Goal: Information Seeking & Learning: Learn about a topic

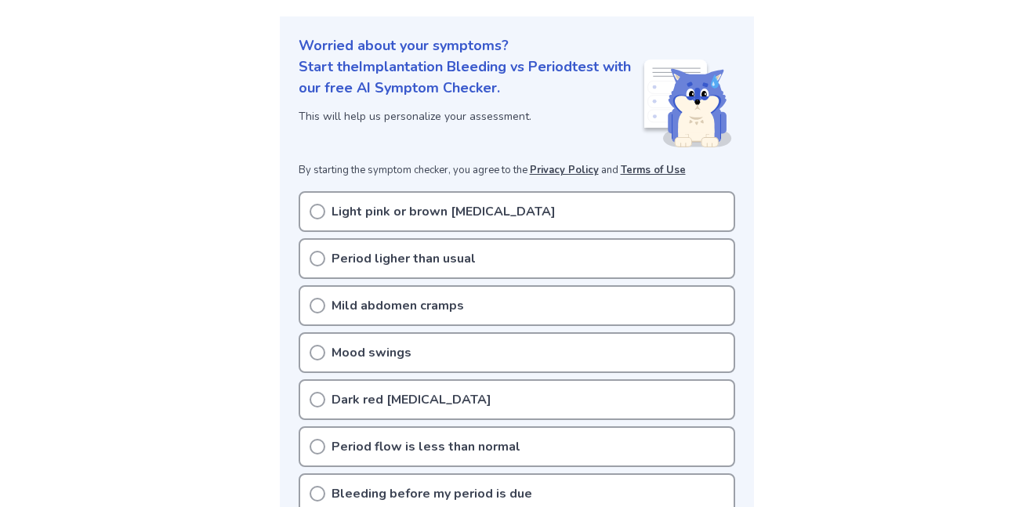
scroll to position [181, 0]
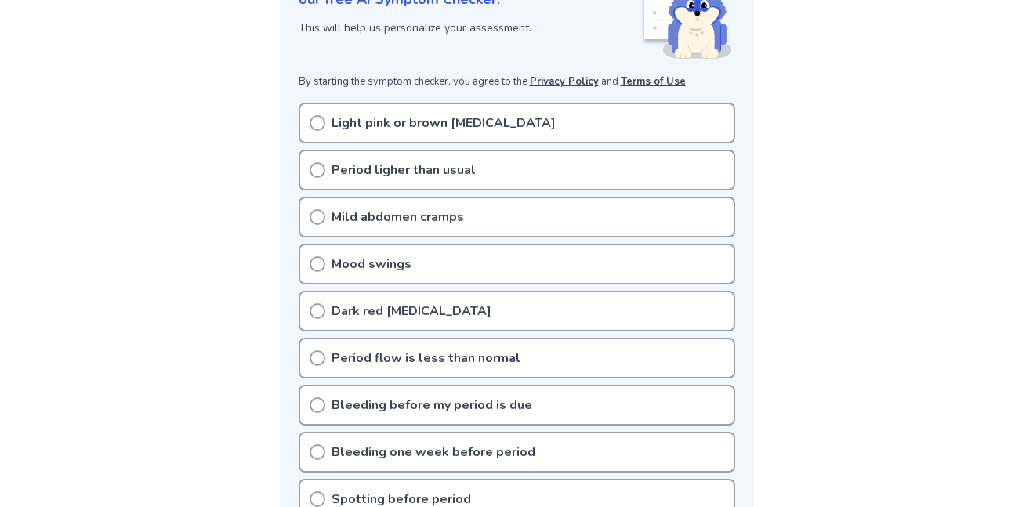
scroll to position [255, 0]
click at [425, 123] on p "Light pink or brown [MEDICAL_DATA]" at bounding box center [443, 123] width 224 height 19
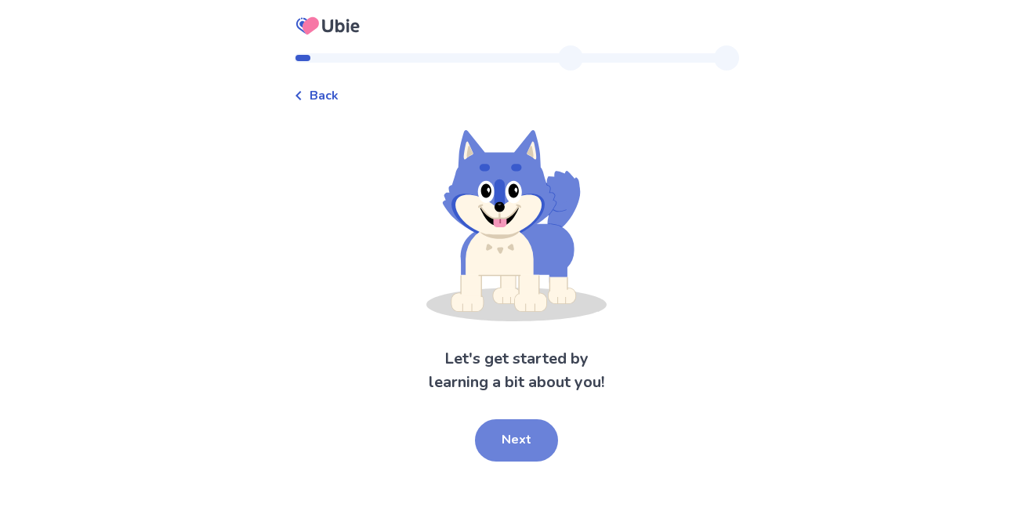
click at [541, 449] on button "Next" at bounding box center [516, 440] width 83 height 42
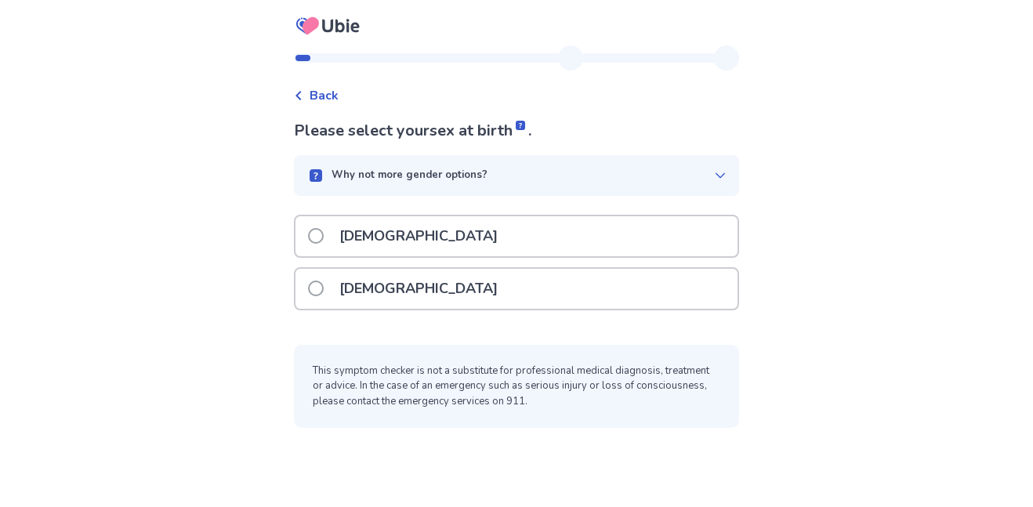
click at [651, 278] on div "Female" at bounding box center [516, 289] width 442 height 40
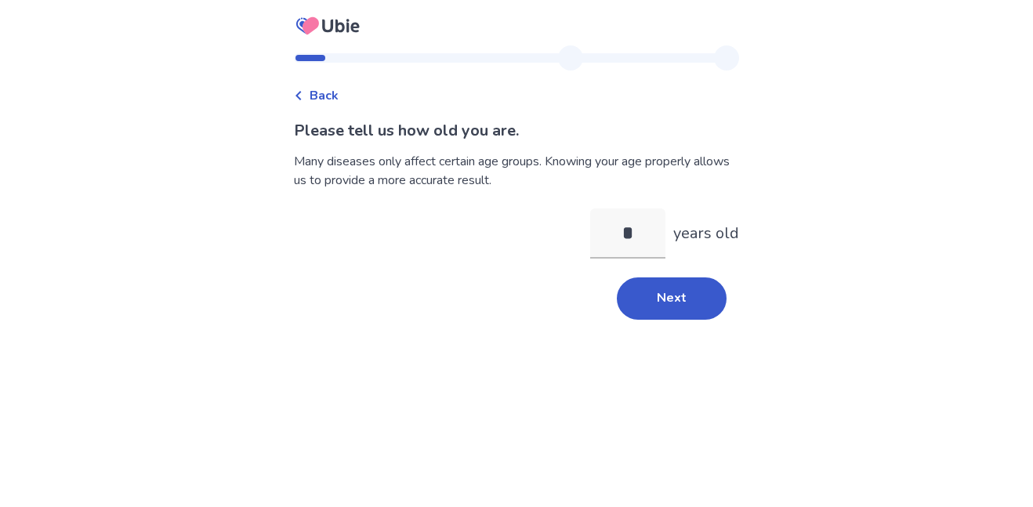
type input "**"
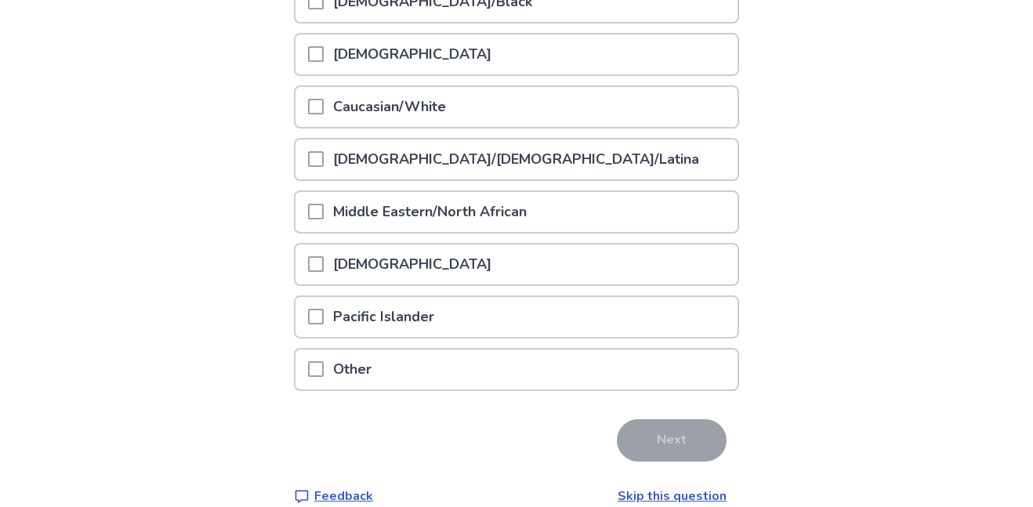
scroll to position [261, 0]
click at [655, 103] on div "Caucasian/White" at bounding box center [516, 106] width 442 height 40
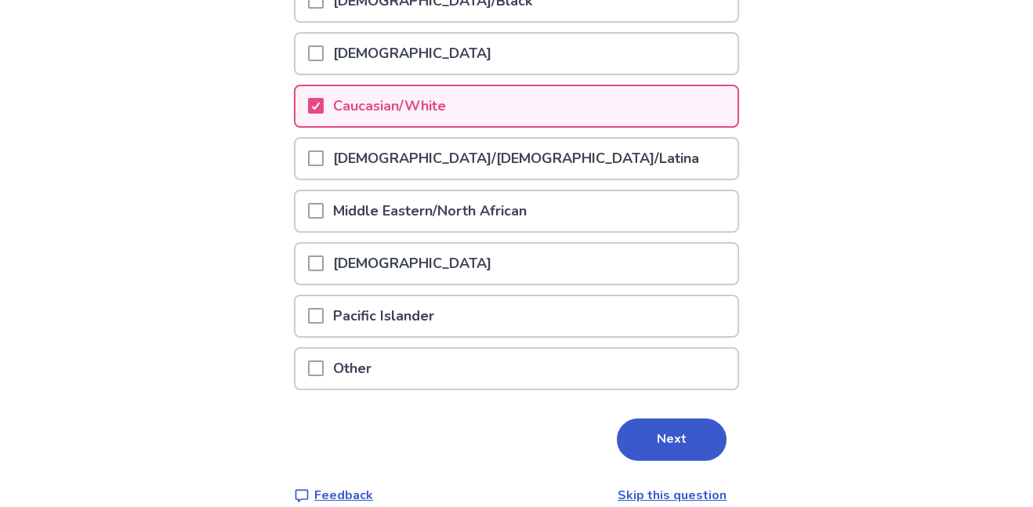
click at [630, 380] on div "Other" at bounding box center [516, 369] width 442 height 40
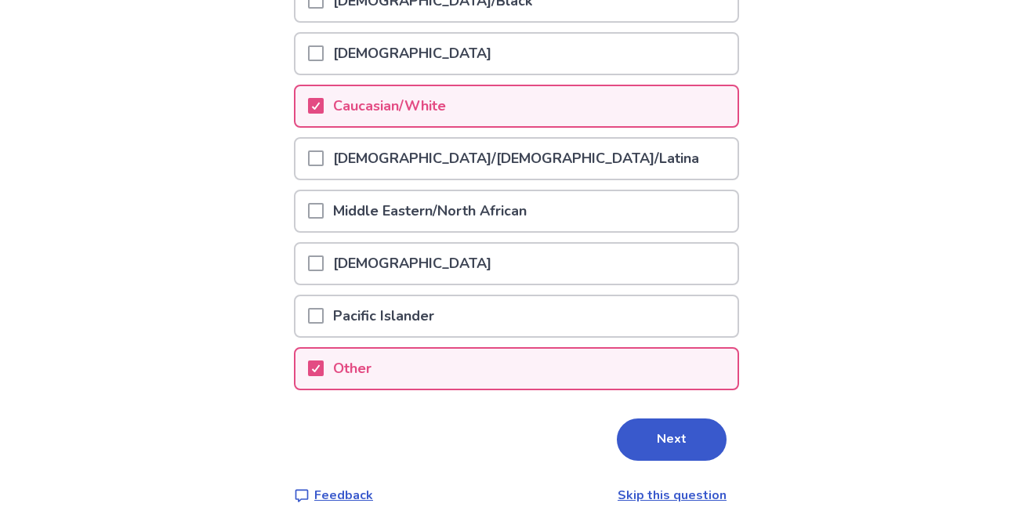
click at [676, 102] on div "Caucasian/White" at bounding box center [516, 106] width 442 height 40
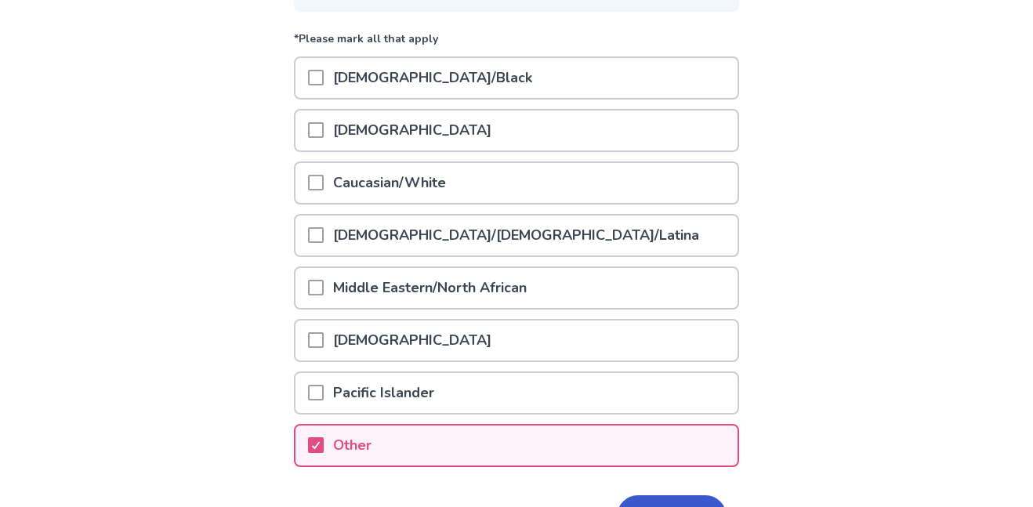
scroll to position [198, 0]
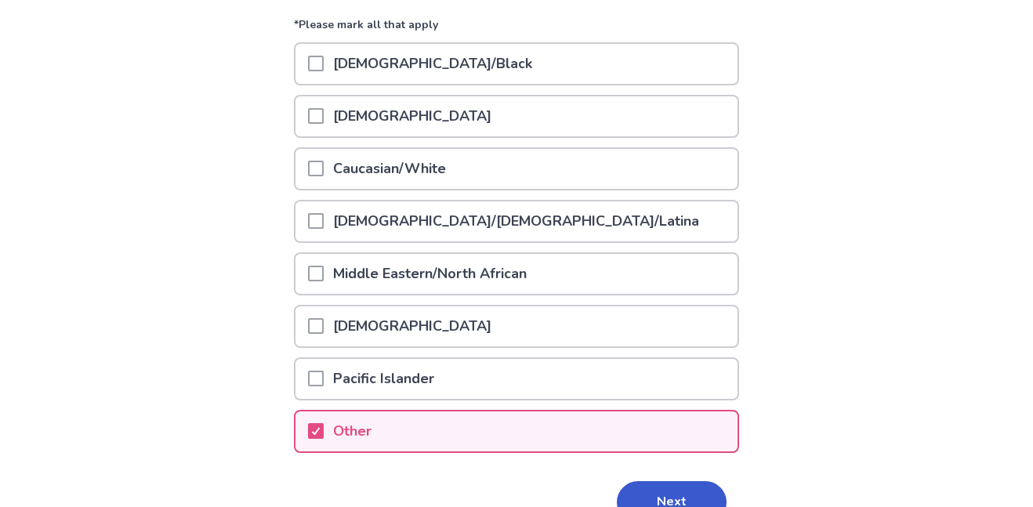
click at [631, 434] on div "Other" at bounding box center [516, 431] width 442 height 40
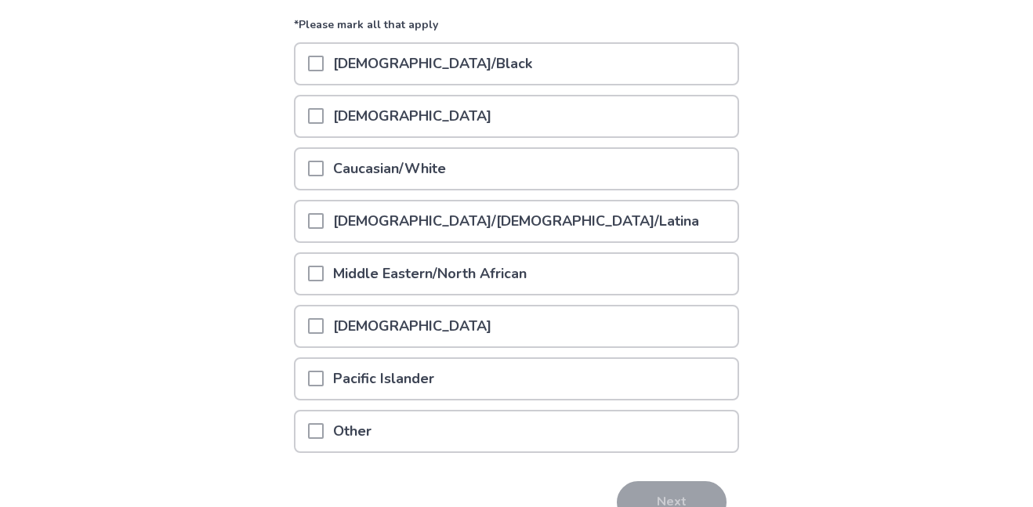
click at [685, 168] on div "Caucasian/White" at bounding box center [516, 169] width 442 height 40
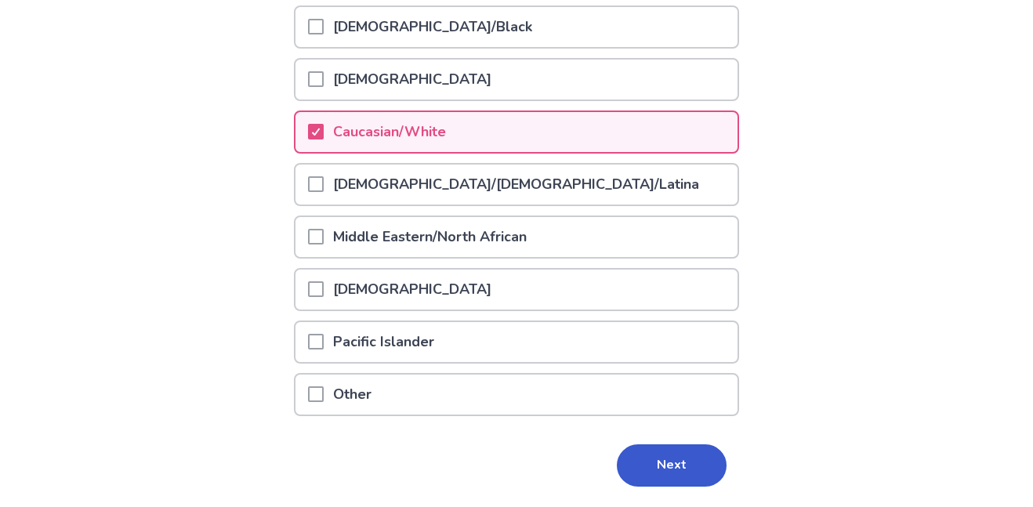
scroll to position [284, 0]
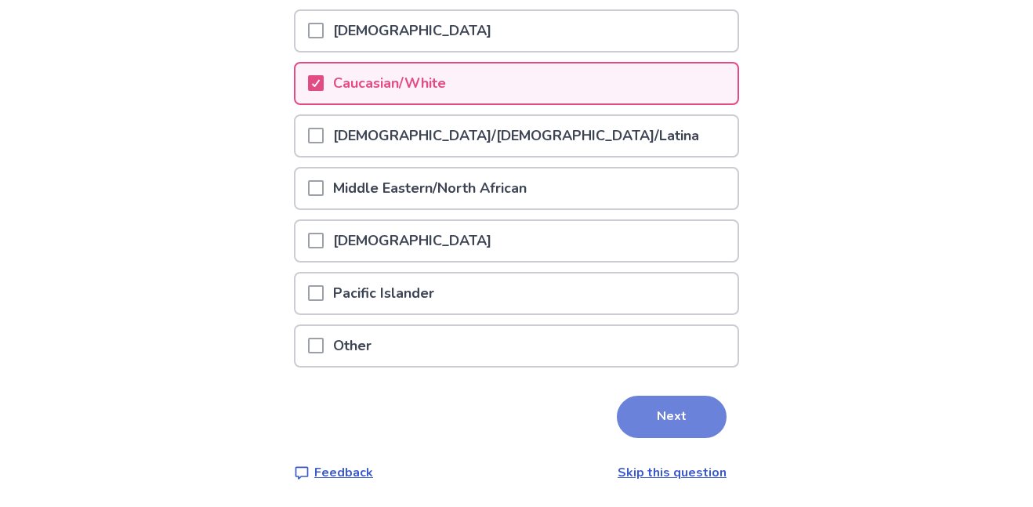
click at [686, 417] on button "Next" at bounding box center [672, 417] width 110 height 42
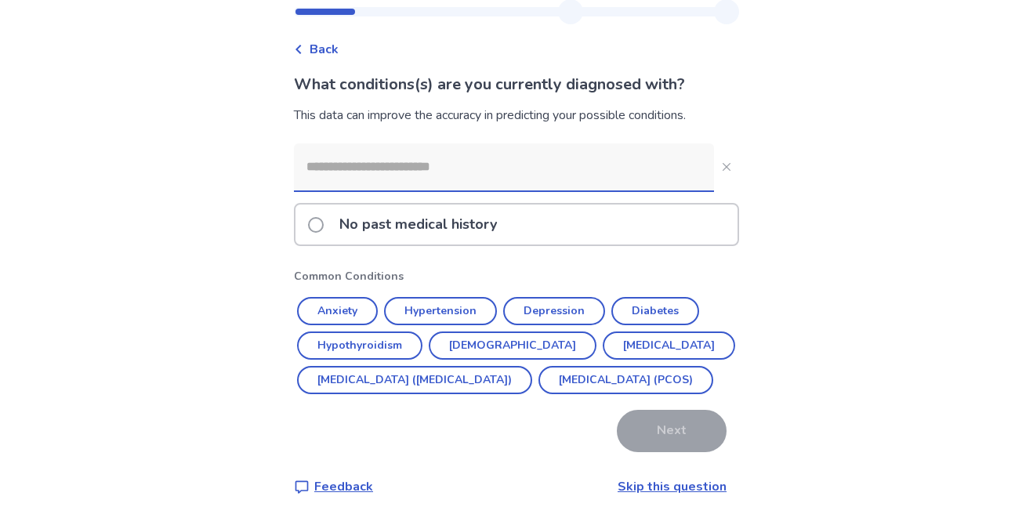
scroll to position [65, 0]
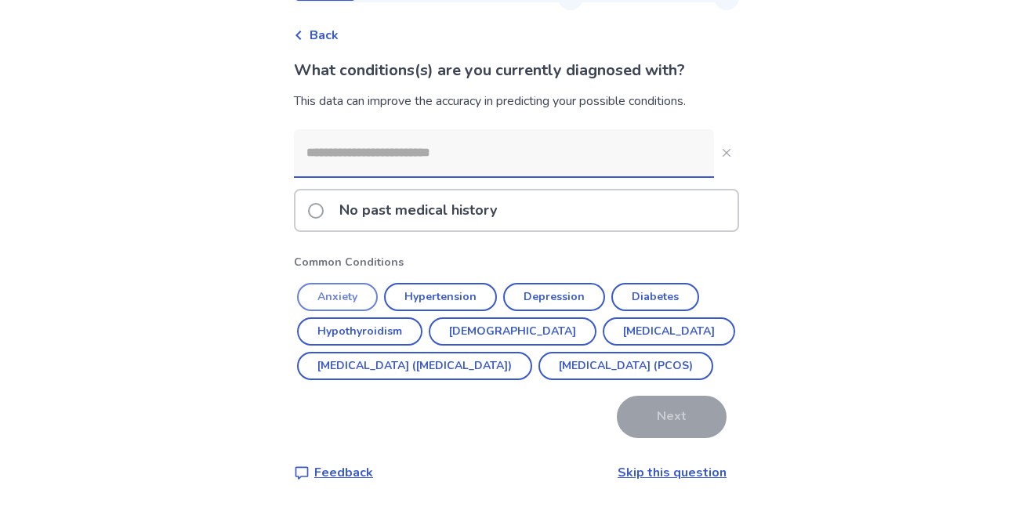
click at [378, 288] on button "Anxiety" at bounding box center [337, 297] width 81 height 28
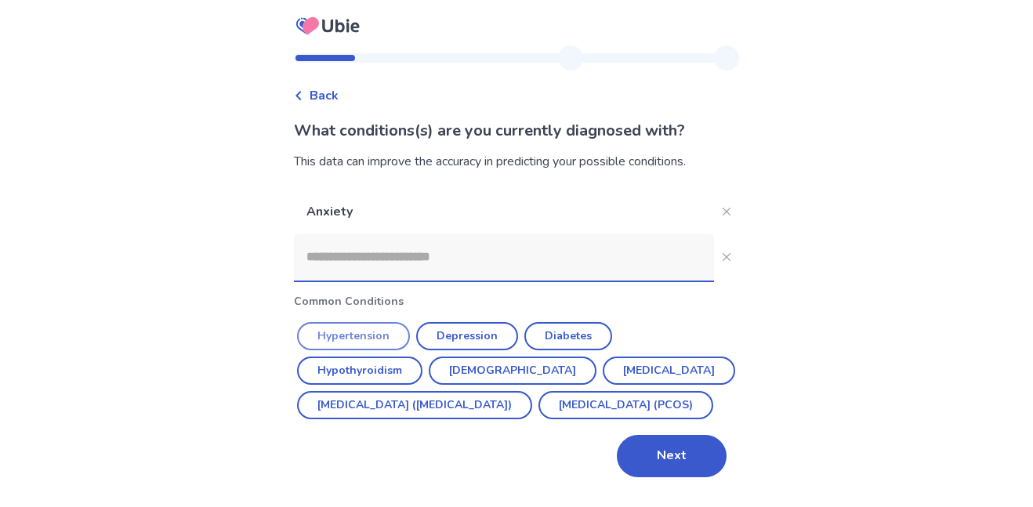
click at [381, 322] on button "Hypertension" at bounding box center [353, 336] width 113 height 28
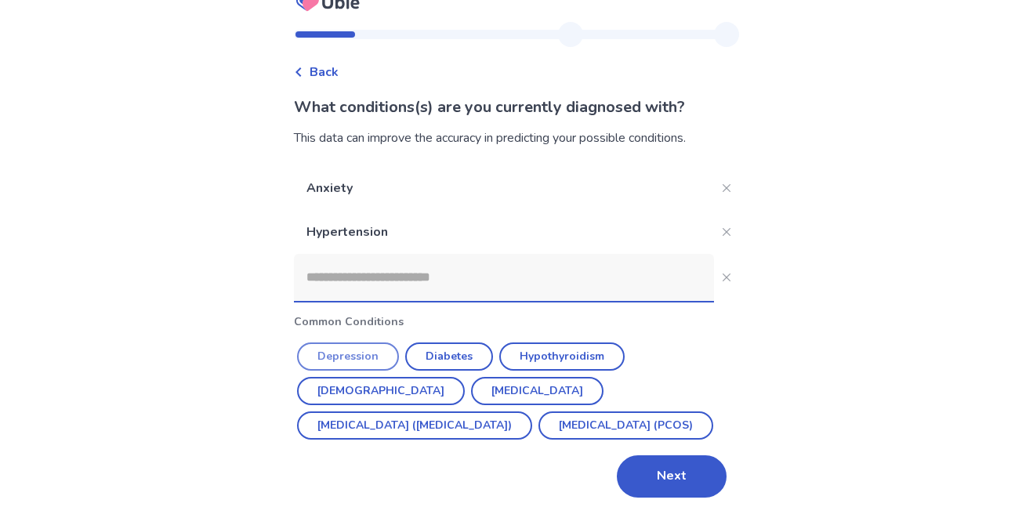
click at [368, 353] on button "Depression" at bounding box center [348, 356] width 102 height 28
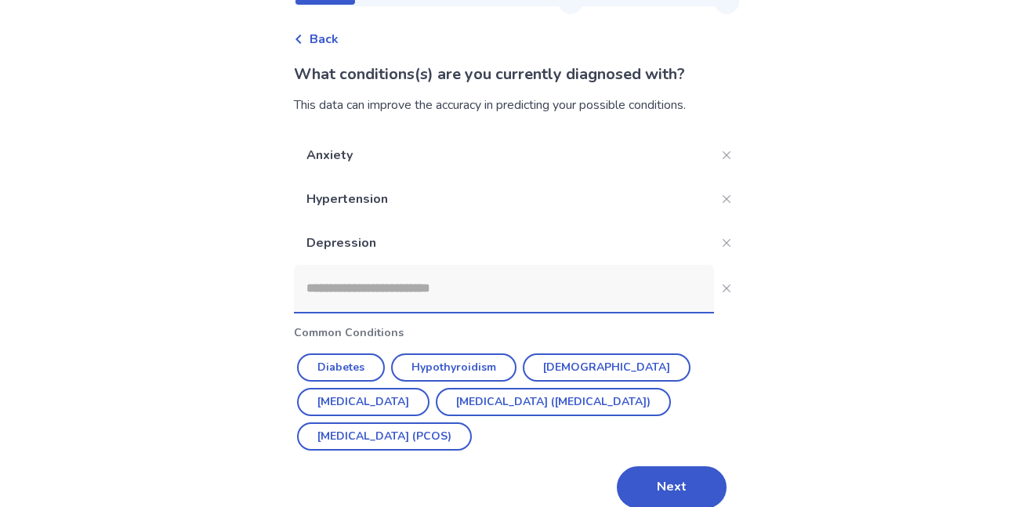
scroll to position [77, 0]
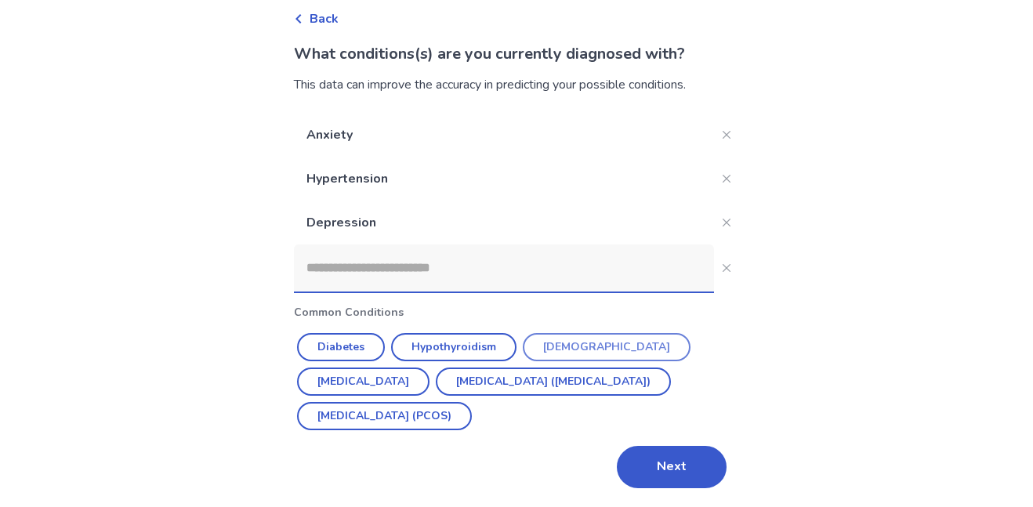
click at [566, 347] on button "Asthma" at bounding box center [607, 347] width 168 height 28
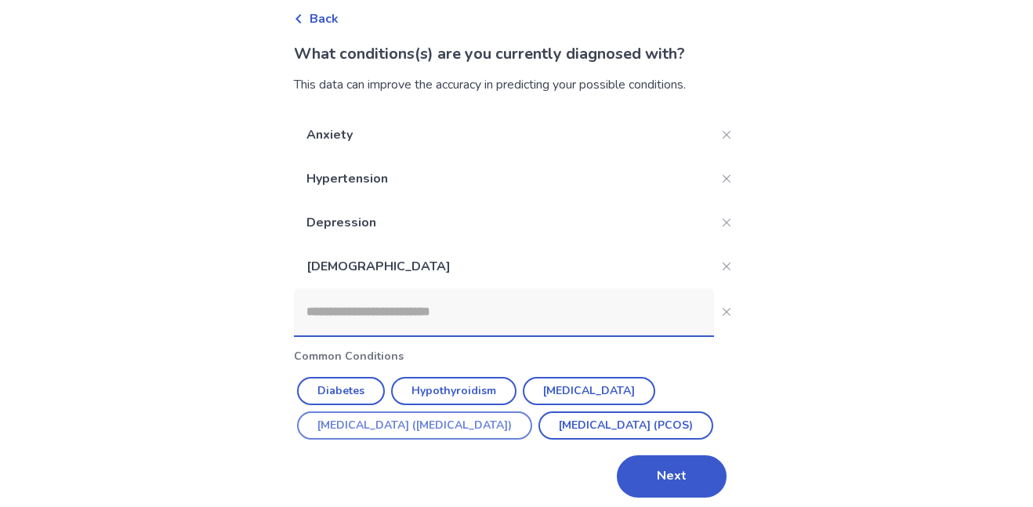
click at [464, 418] on button "Irritable Bowel Syndrome (IBS)" at bounding box center [414, 425] width 235 height 28
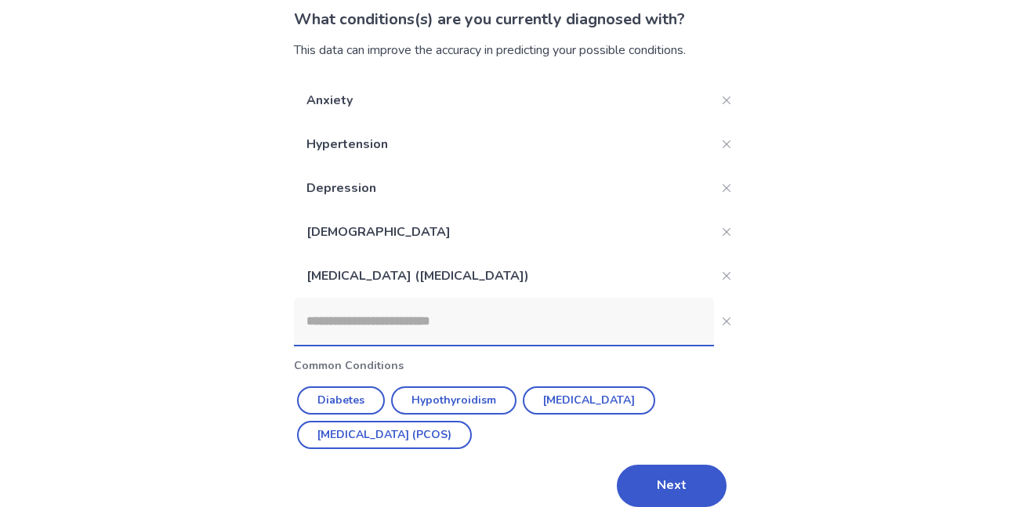
scroll to position [130, 0]
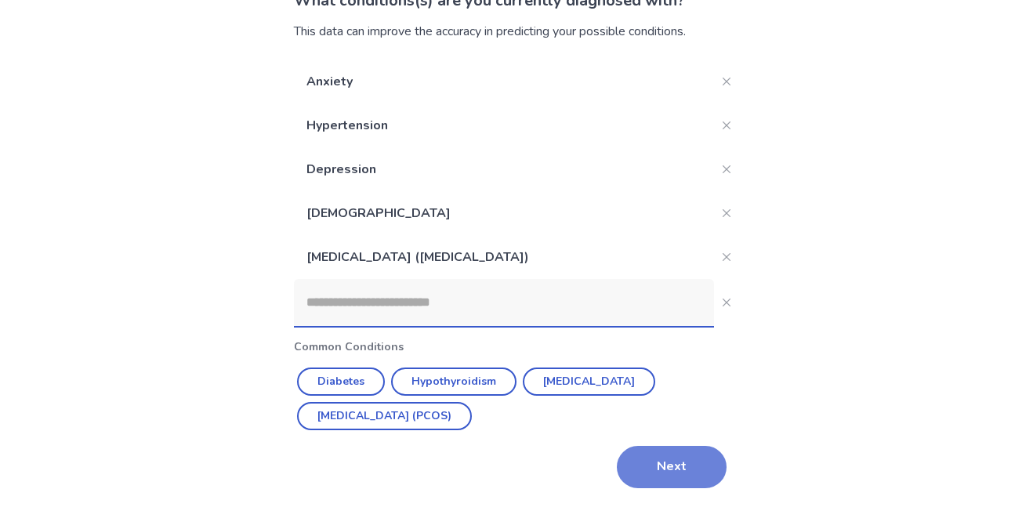
click at [672, 475] on button "Next" at bounding box center [672, 467] width 110 height 42
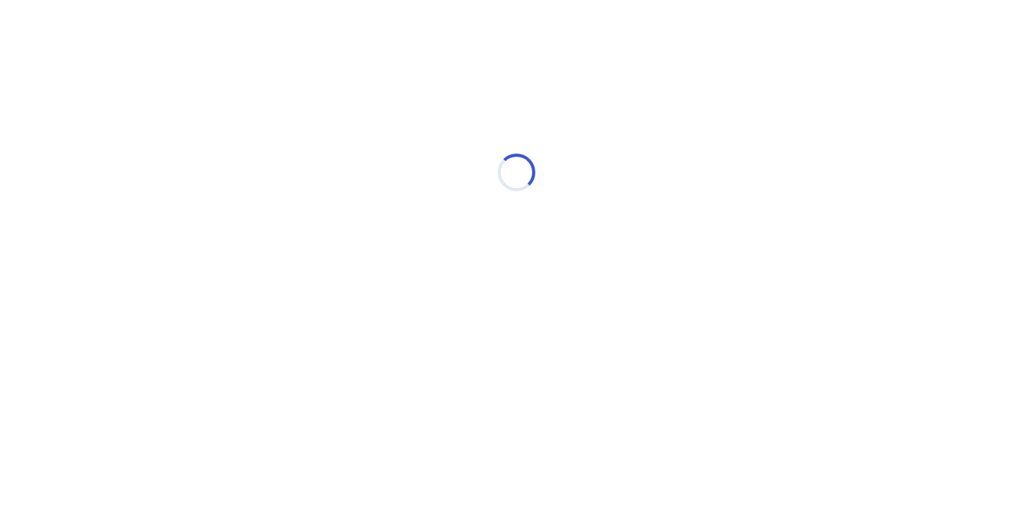
scroll to position [0, 0]
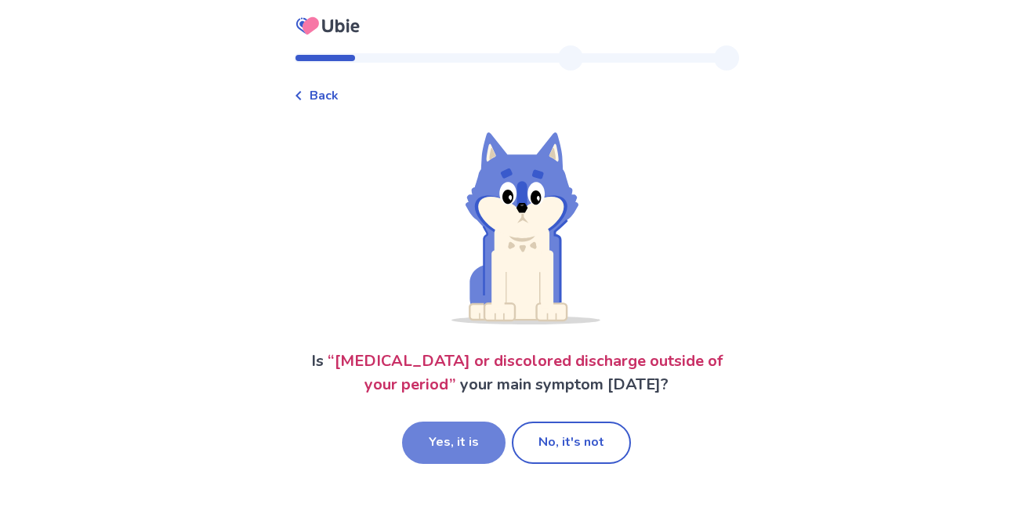
click at [479, 447] on button "Yes, it is" at bounding box center [453, 442] width 103 height 42
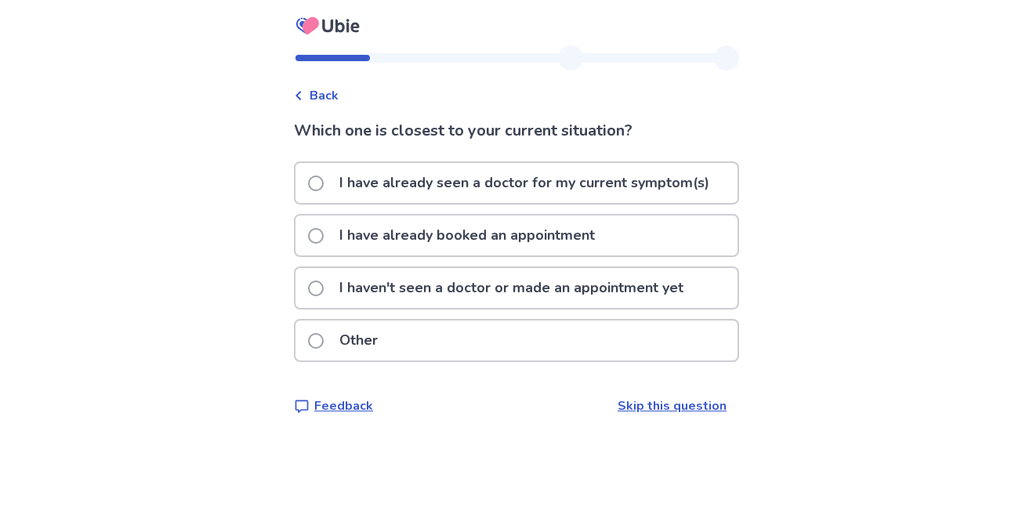
click at [689, 286] on p "I haven't seen a doctor or made an appointment yet" at bounding box center [511, 288] width 363 height 40
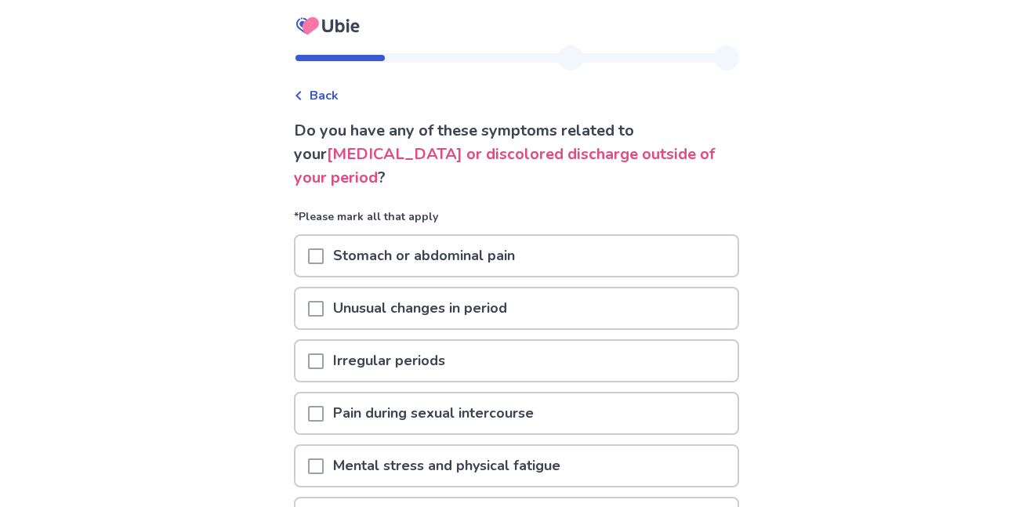
click at [326, 102] on span "Back" at bounding box center [323, 95] width 29 height 19
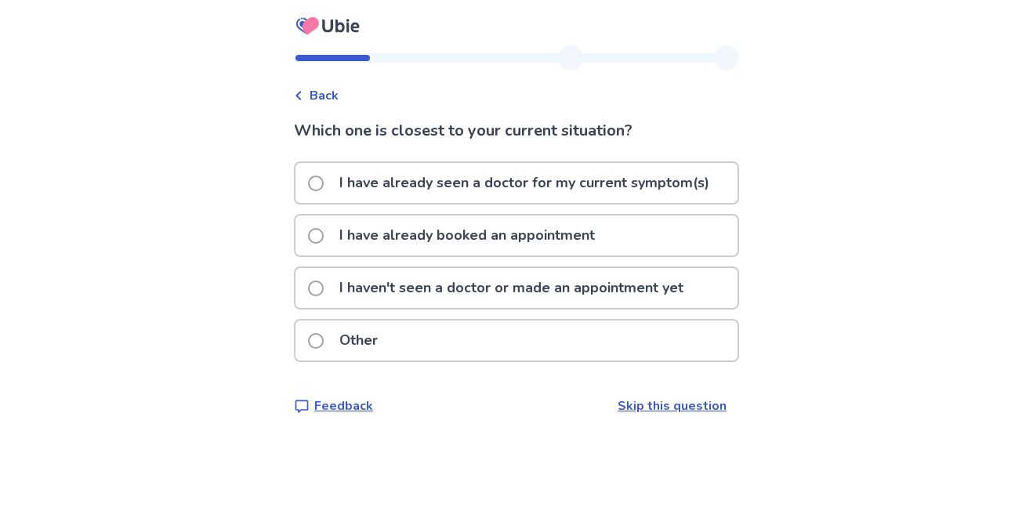
click at [626, 352] on div "Other" at bounding box center [516, 340] width 442 height 40
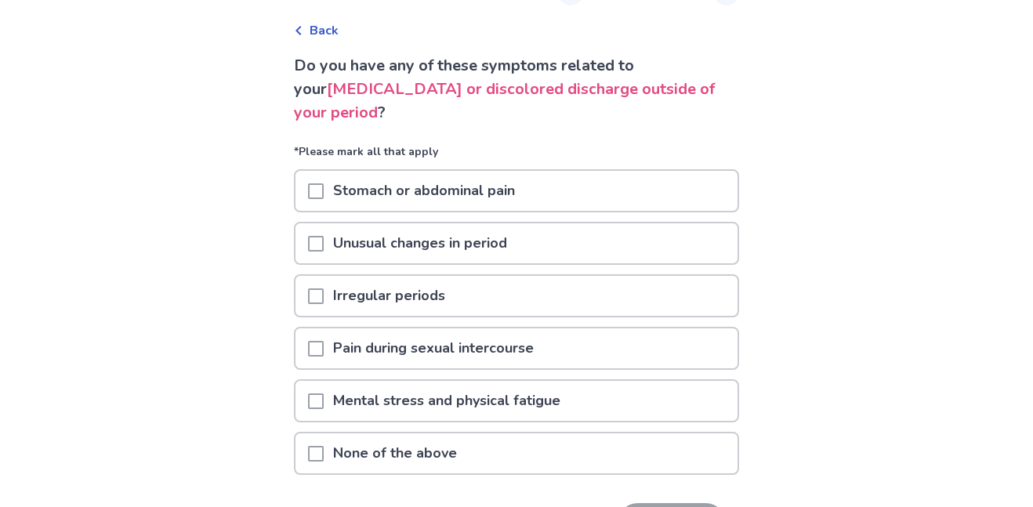
scroll to position [74, 0]
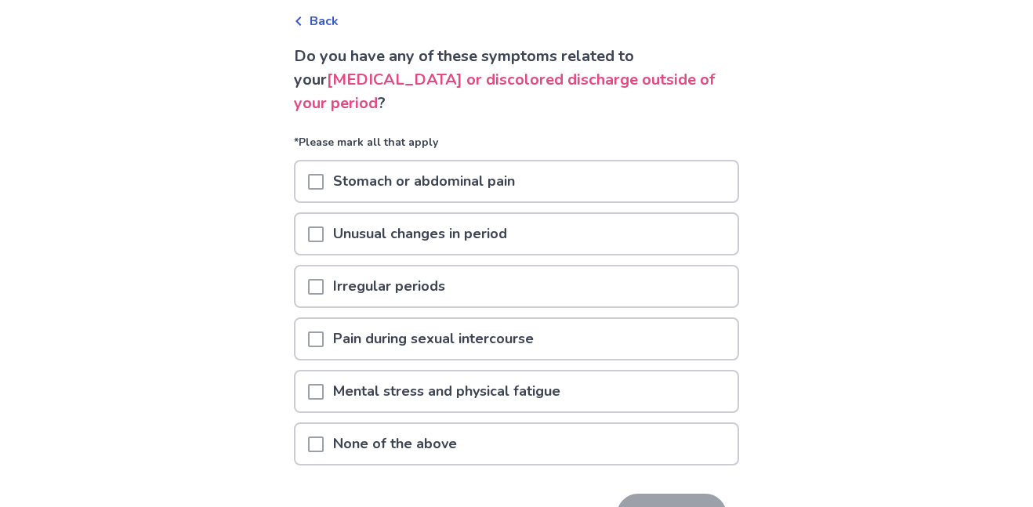
click at [636, 171] on div "Stomach or abdominal pain" at bounding box center [516, 181] width 442 height 40
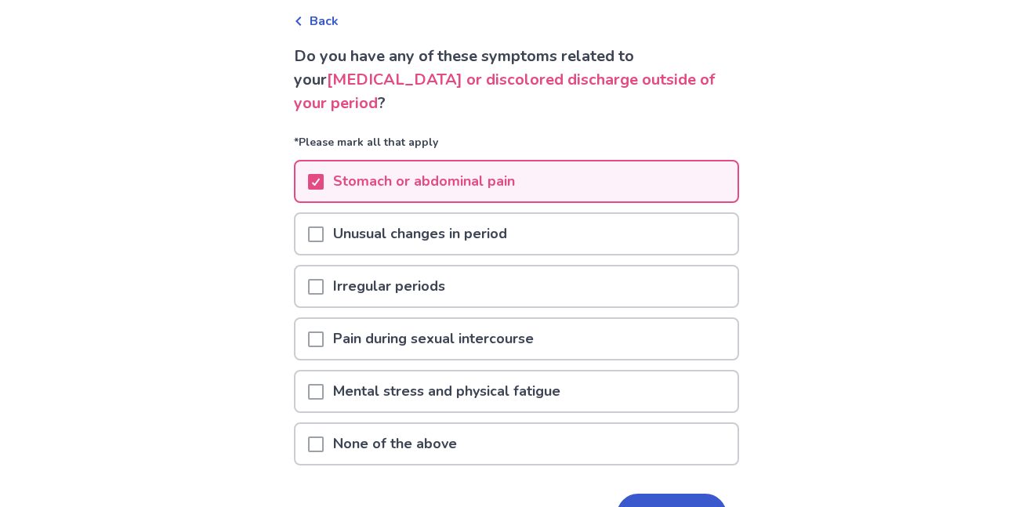
click at [620, 298] on div "Irregular periods" at bounding box center [516, 286] width 442 height 40
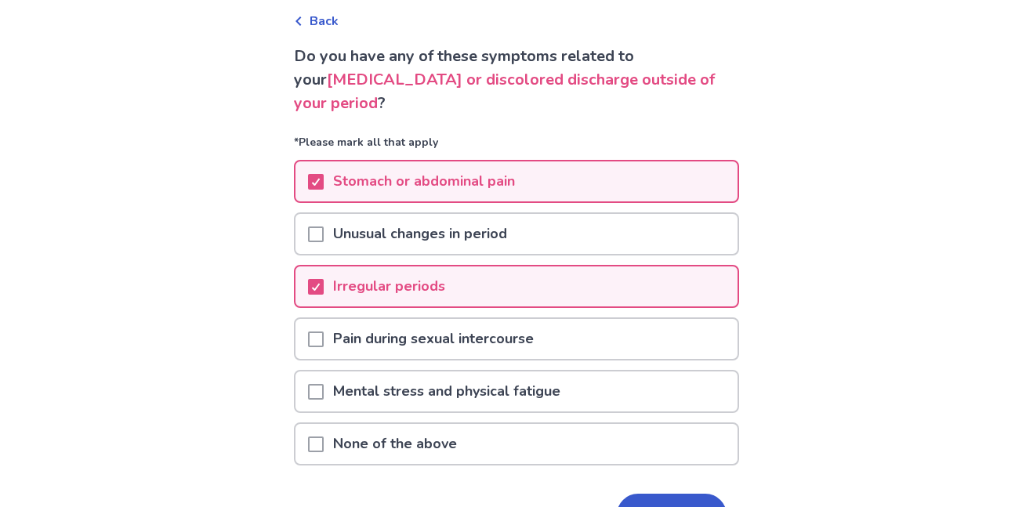
click at [631, 398] on div "Mental stress and physical fatigue" at bounding box center [516, 391] width 442 height 40
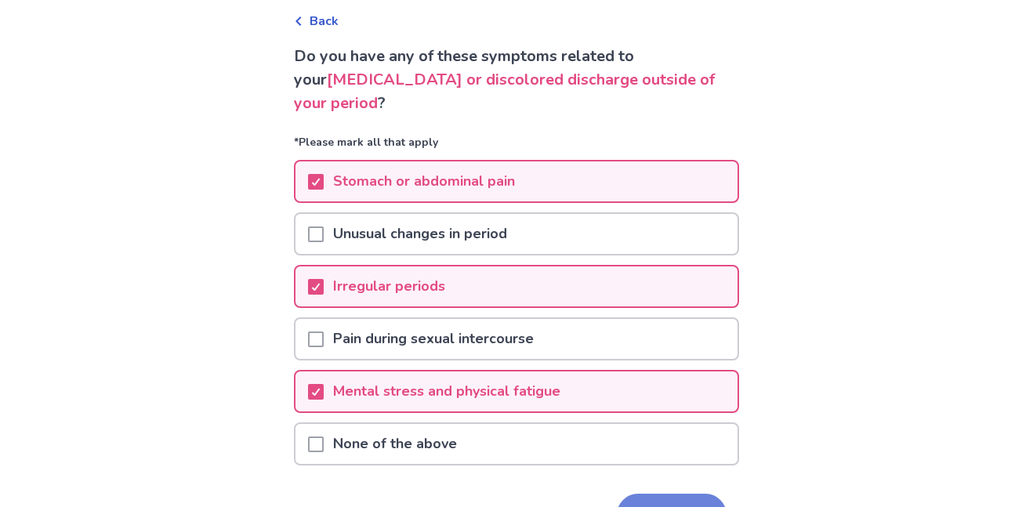
click at [689, 506] on button "Next" at bounding box center [672, 515] width 110 height 42
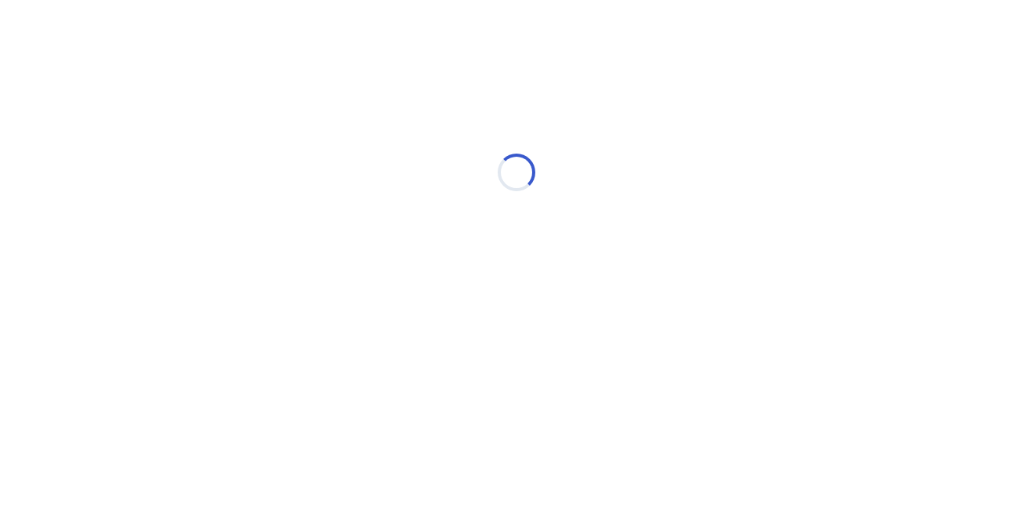
scroll to position [0, 0]
select select "*"
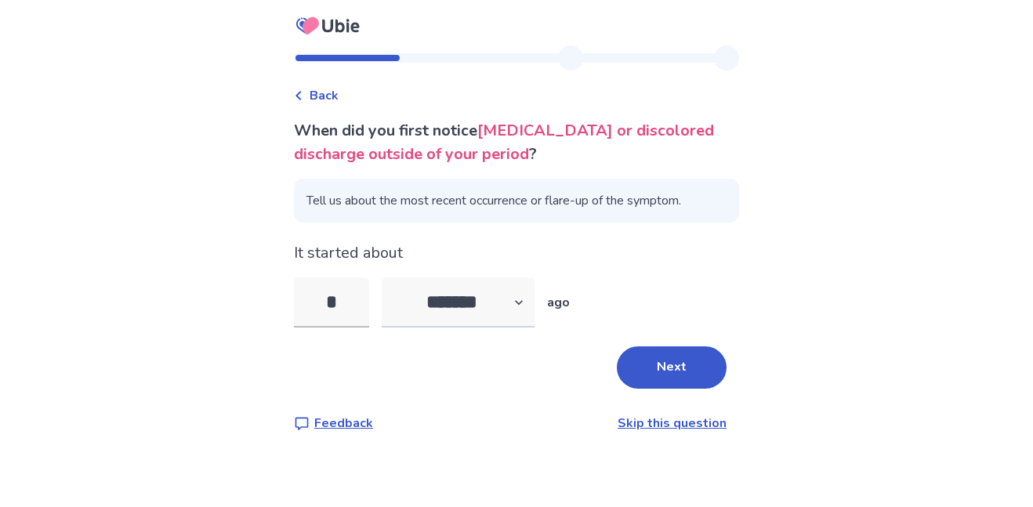
type input "*"
click at [516, 300] on select "******* ****** ******* ******** *******" at bounding box center [458, 302] width 153 height 50
select select "*"
click at [391, 277] on select "******* ****** ******* ******** *******" at bounding box center [458, 302] width 153 height 50
click at [365, 299] on input "*" at bounding box center [331, 302] width 75 height 50
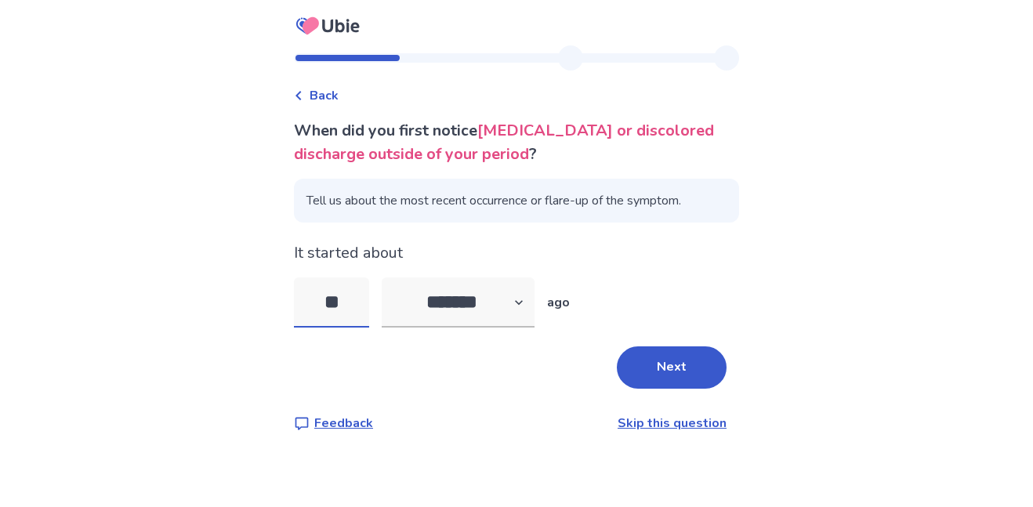
type input "*"
click at [679, 384] on button "Next" at bounding box center [672, 367] width 110 height 42
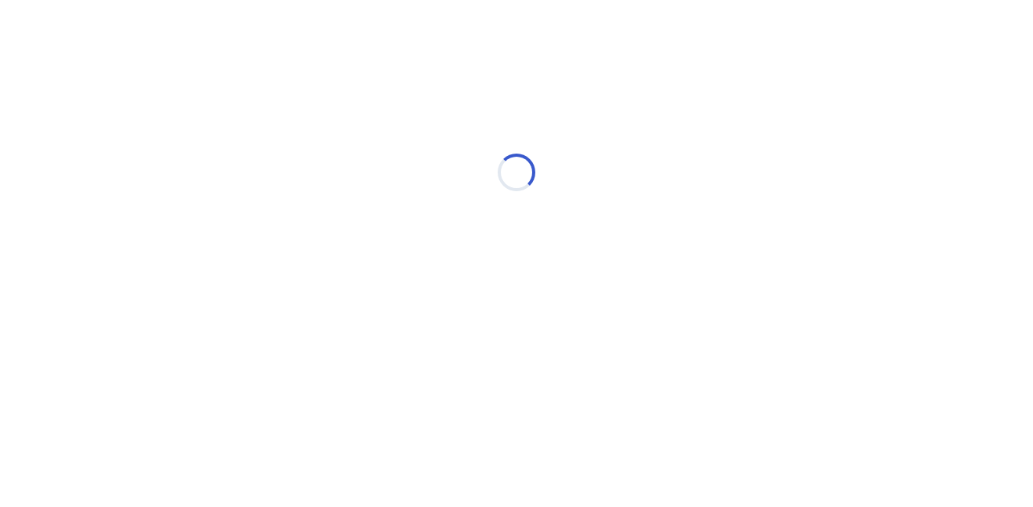
select select "*"
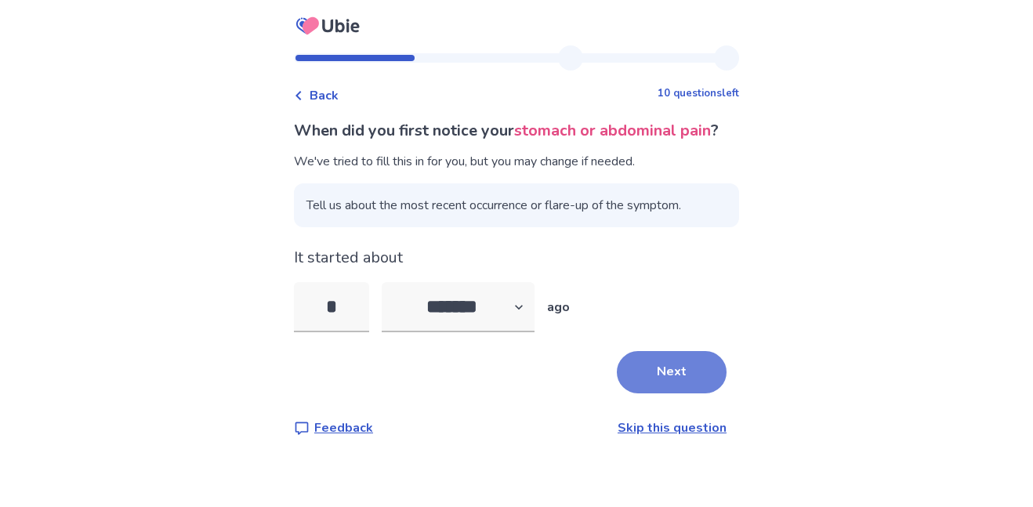
click at [696, 393] on button "Next" at bounding box center [672, 372] width 110 height 42
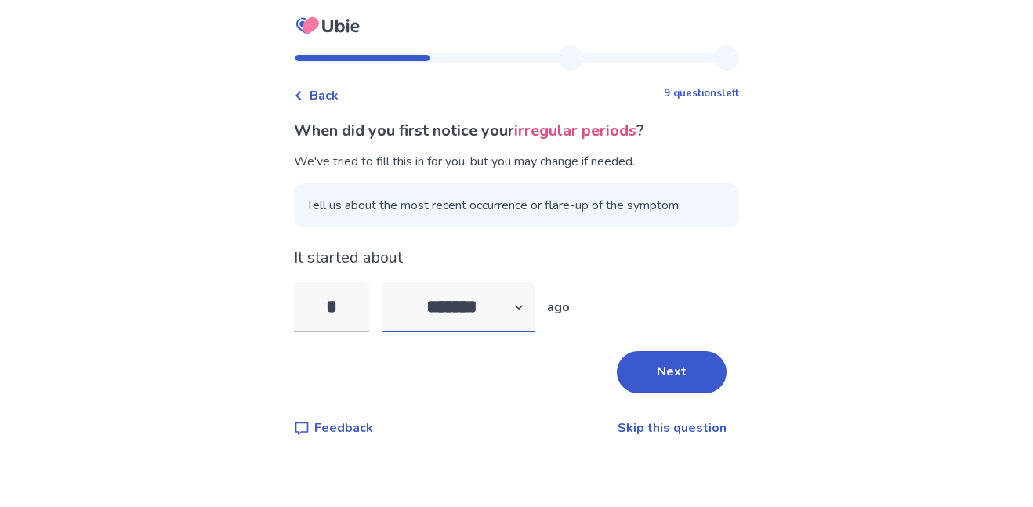
click at [534, 313] on select "******* ****** ******* ******** *******" at bounding box center [458, 307] width 153 height 50
select select "*"
click at [391, 282] on select "******* ****** ******* ******** *******" at bounding box center [458, 307] width 153 height 50
click at [666, 375] on button "Next" at bounding box center [672, 372] width 110 height 42
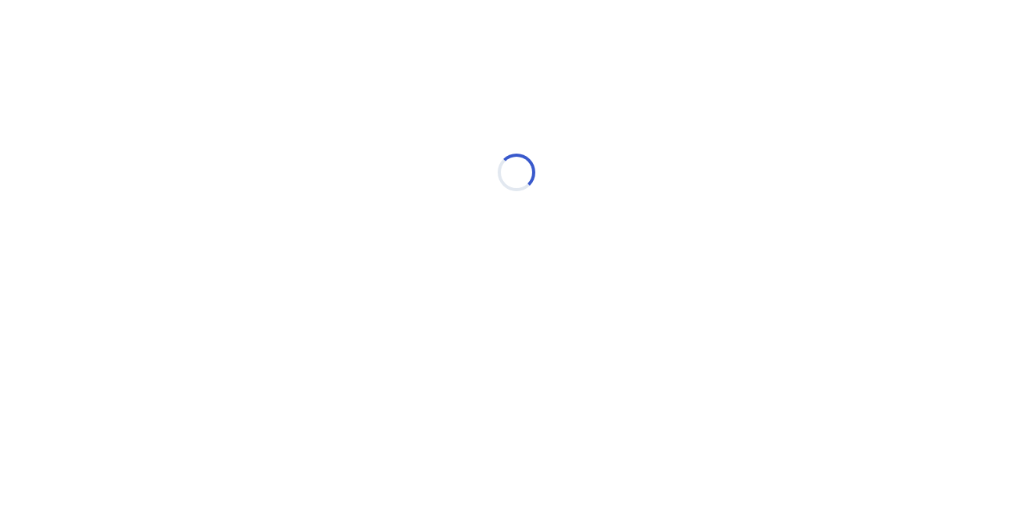
select select "*"
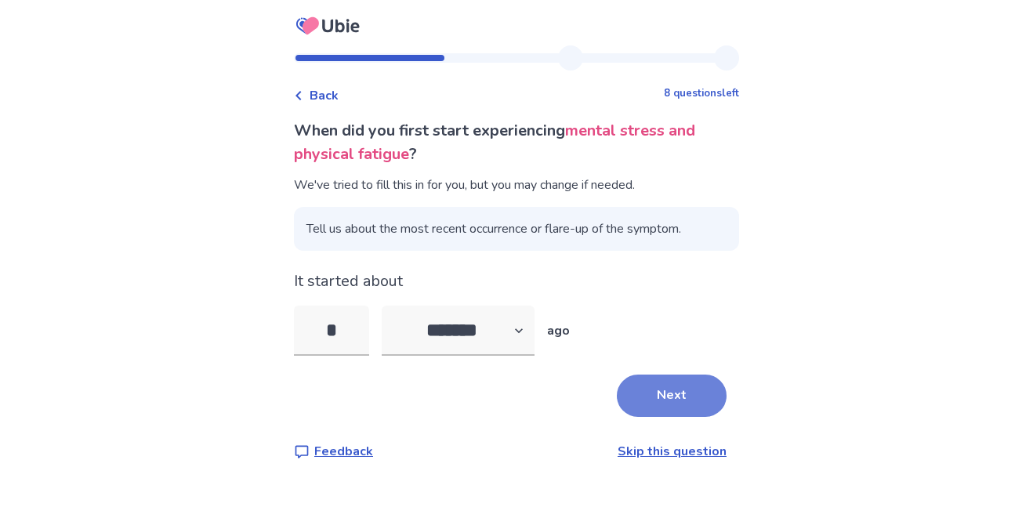
click at [675, 395] on button "Next" at bounding box center [672, 395] width 110 height 42
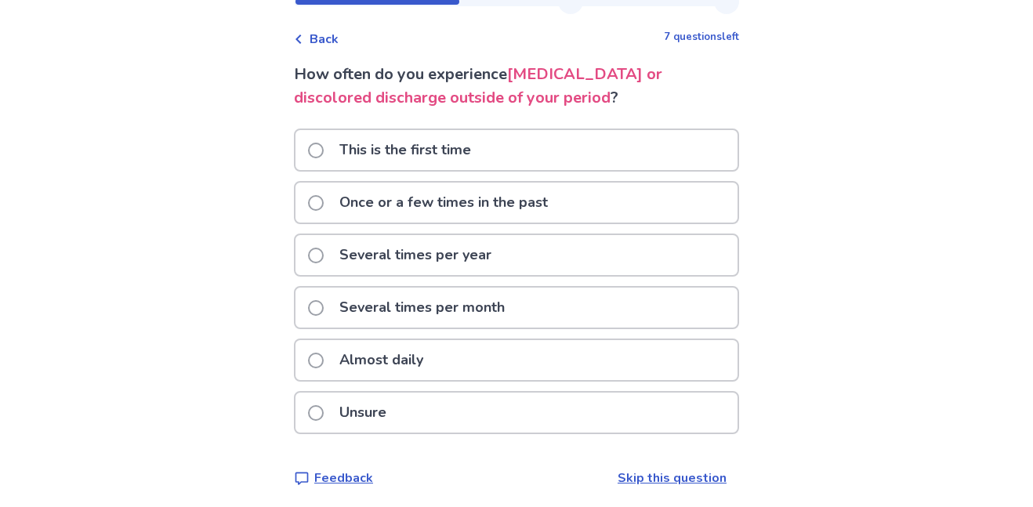
scroll to position [62, 0]
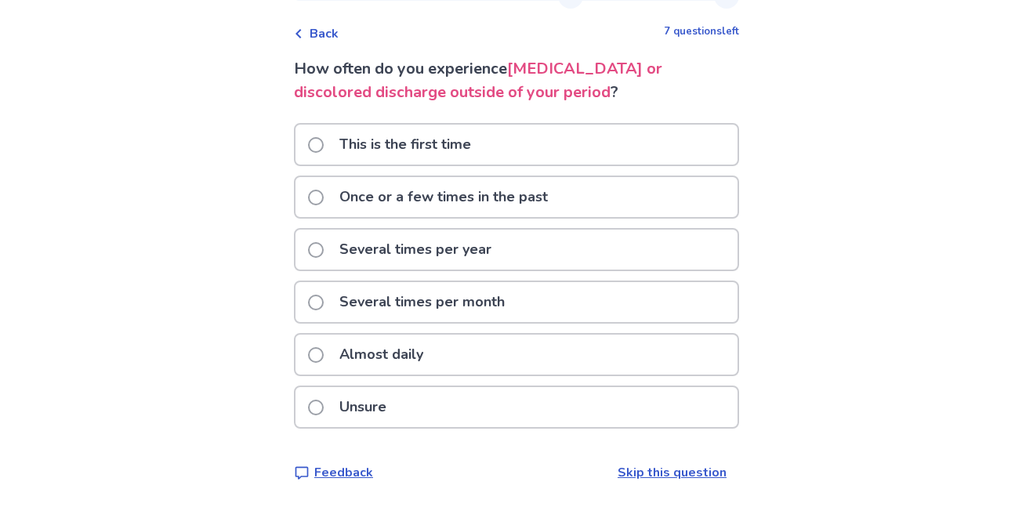
click at [631, 138] on div "This is the first time" at bounding box center [516, 145] width 442 height 40
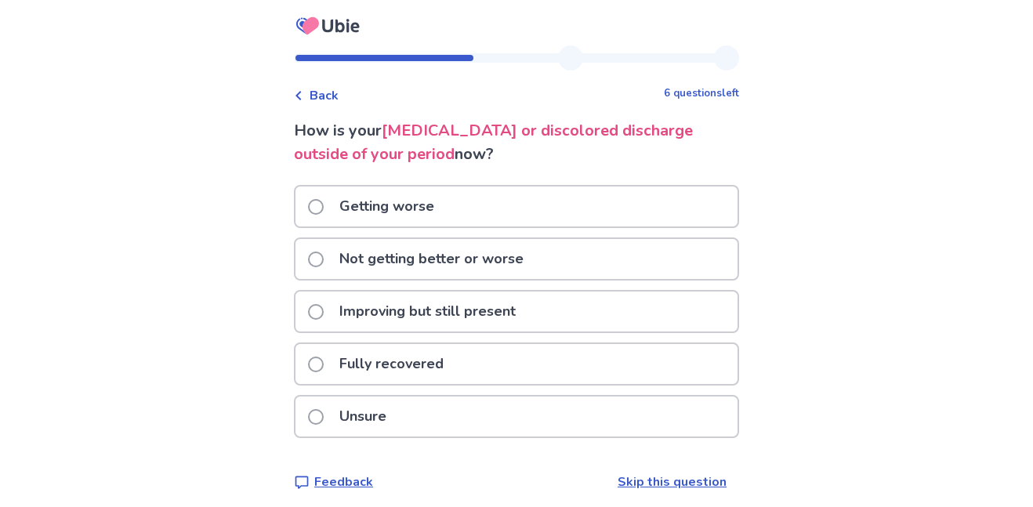
scroll to position [9, 0]
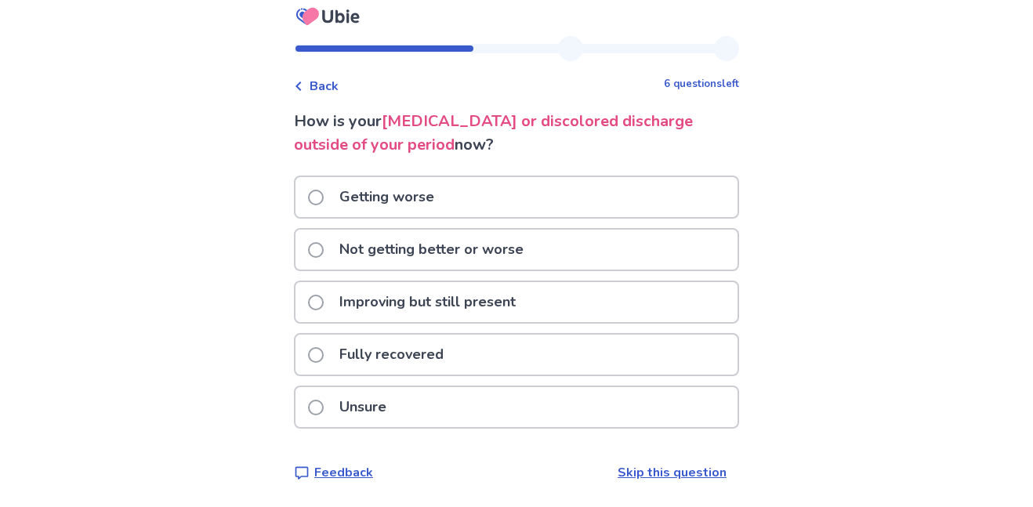
click at [647, 250] on div "Not getting better or worse" at bounding box center [516, 250] width 442 height 40
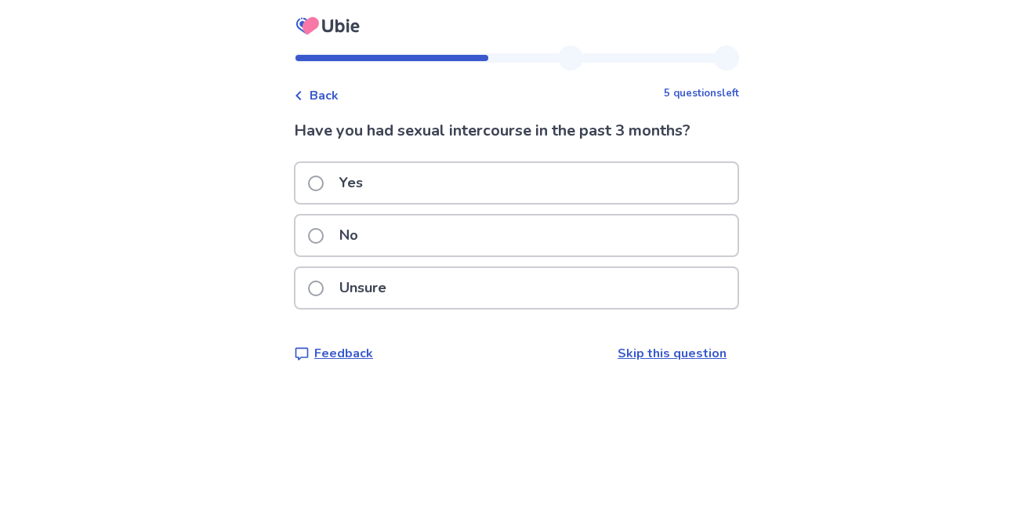
click at [600, 243] on div "No" at bounding box center [516, 235] width 442 height 40
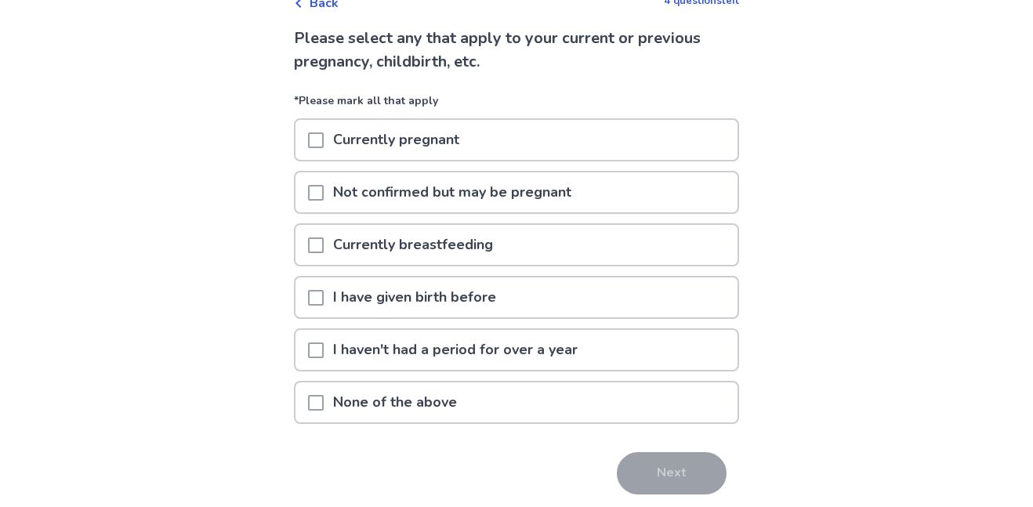
scroll to position [94, 0]
click at [562, 407] on div "None of the above" at bounding box center [516, 401] width 442 height 40
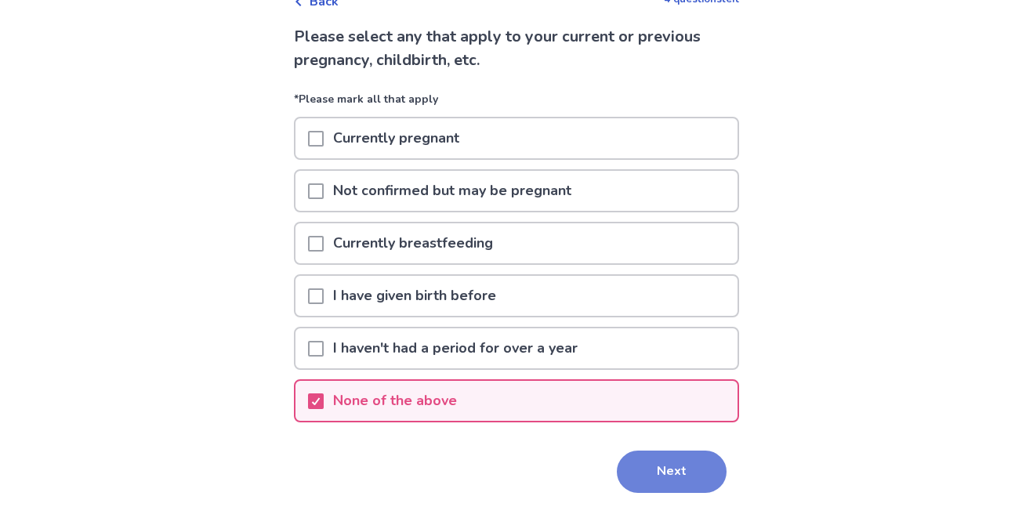
click at [678, 476] on button "Next" at bounding box center [672, 471] width 110 height 42
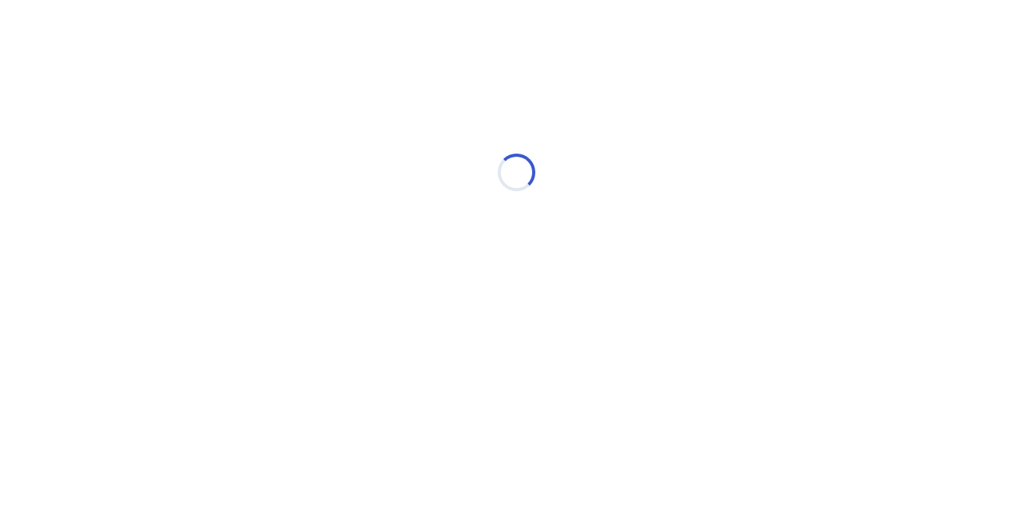
scroll to position [0, 0]
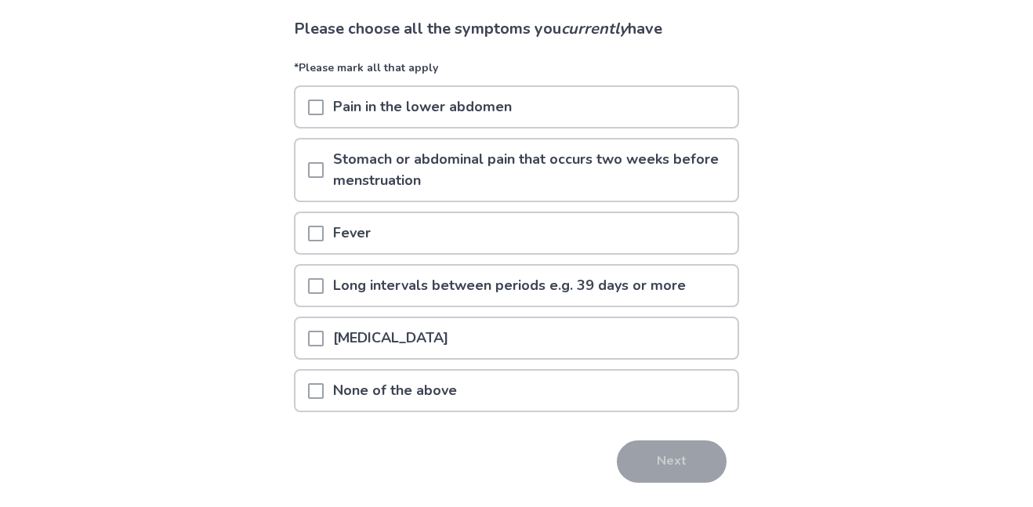
scroll to position [103, 0]
click at [671, 108] on div "Pain in the lower abdomen" at bounding box center [516, 106] width 442 height 40
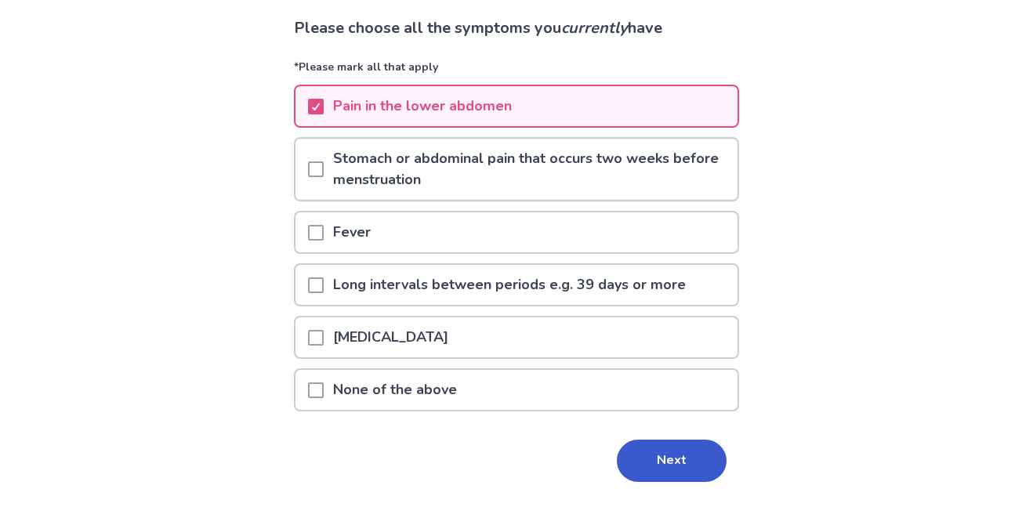
click at [689, 280] on p "Long intervals between periods e.g. 39 days or more" at bounding box center [509, 285] width 371 height 40
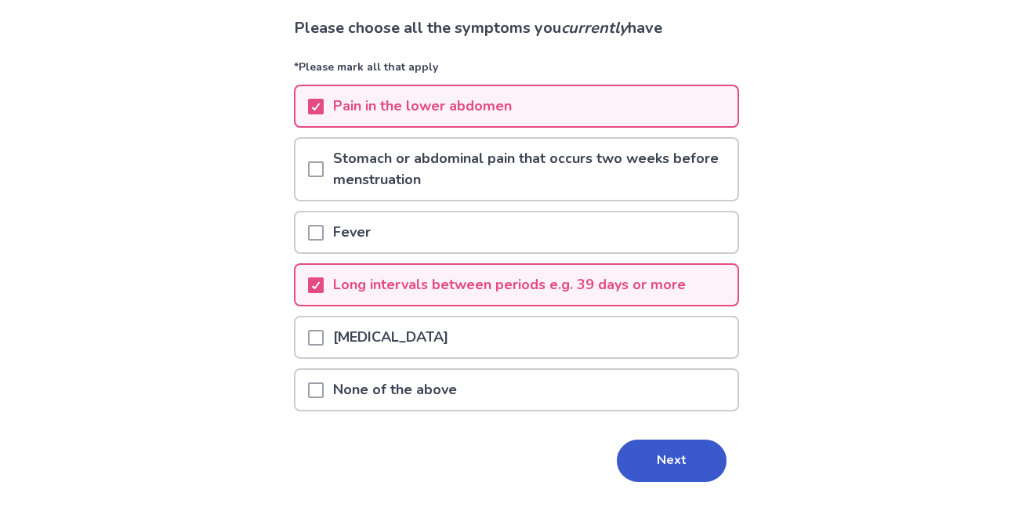
click at [659, 326] on div "Lower back pain" at bounding box center [516, 337] width 442 height 40
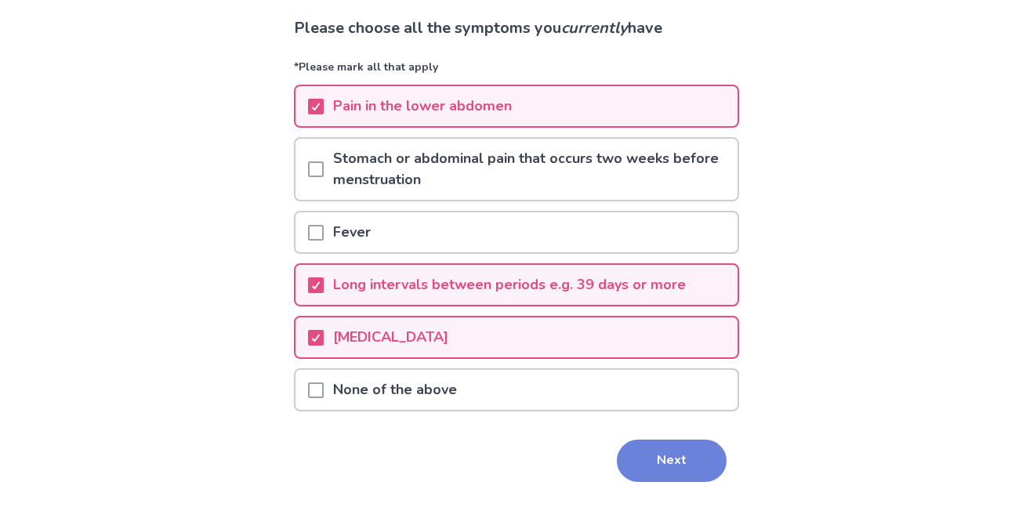
click at [691, 478] on button "Next" at bounding box center [672, 460] width 110 height 42
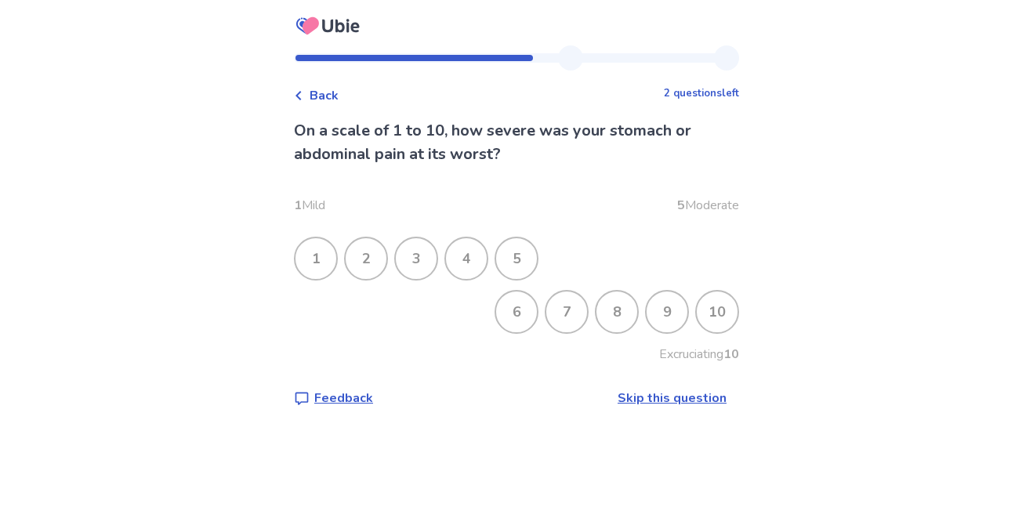
click at [555, 305] on div "7" at bounding box center [566, 311] width 41 height 41
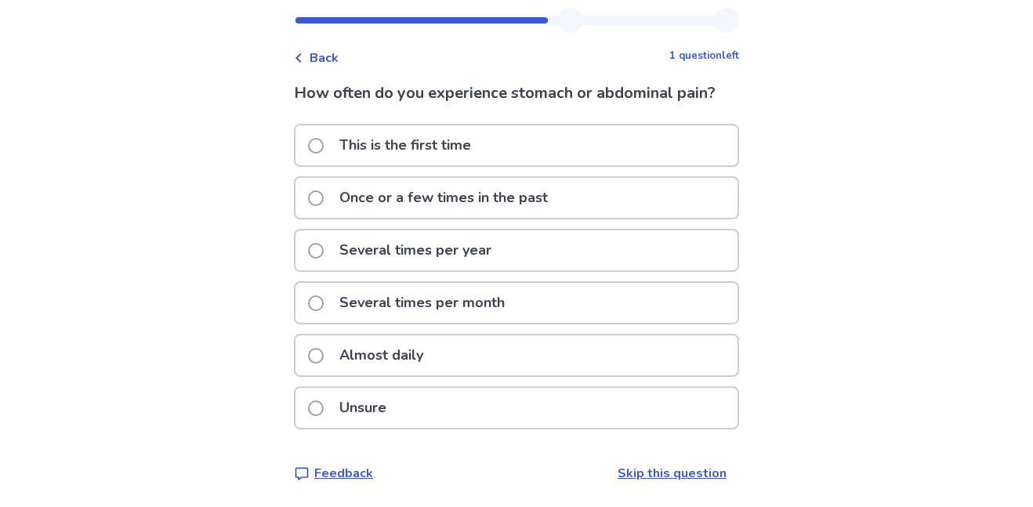
scroll to position [36, 0]
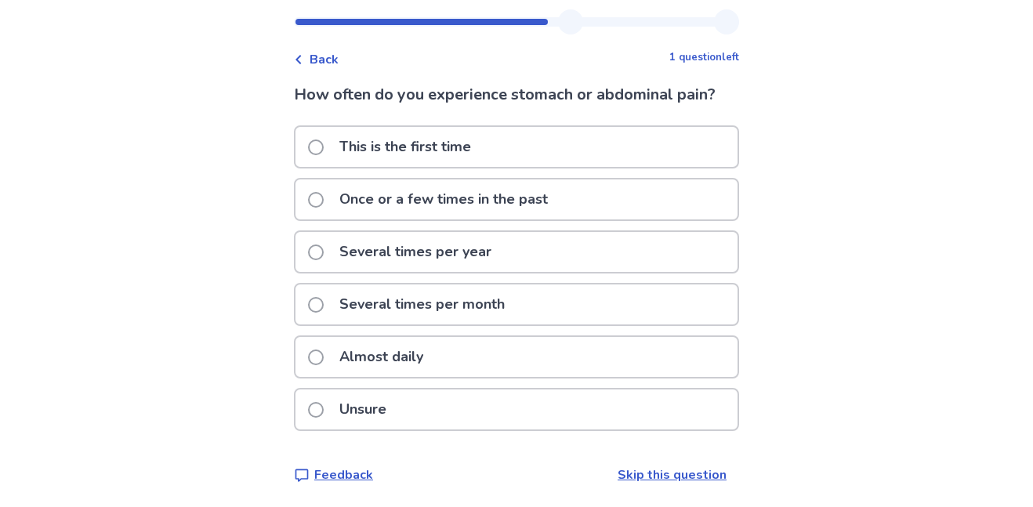
click at [606, 368] on div "Almost daily" at bounding box center [516, 357] width 442 height 40
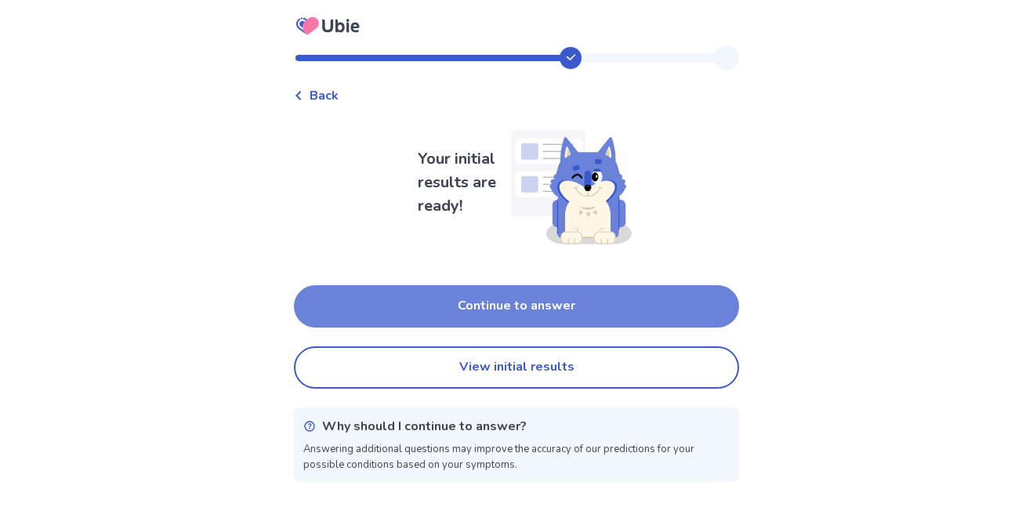
click at [613, 313] on button "Continue to answer" at bounding box center [516, 306] width 445 height 42
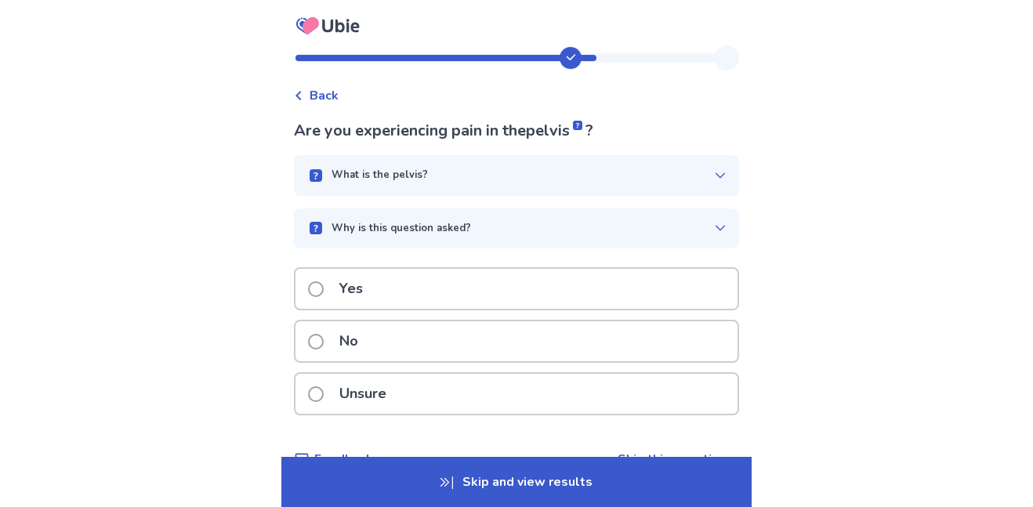
click at [714, 186] on div "What is the pelvis?" at bounding box center [516, 175] width 445 height 41
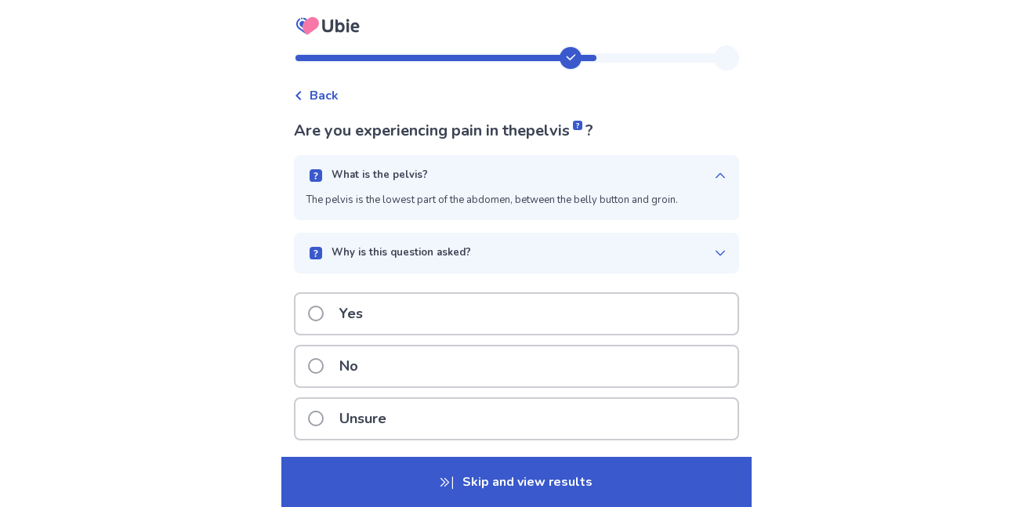
click at [714, 179] on icon at bounding box center [720, 175] width 13 height 13
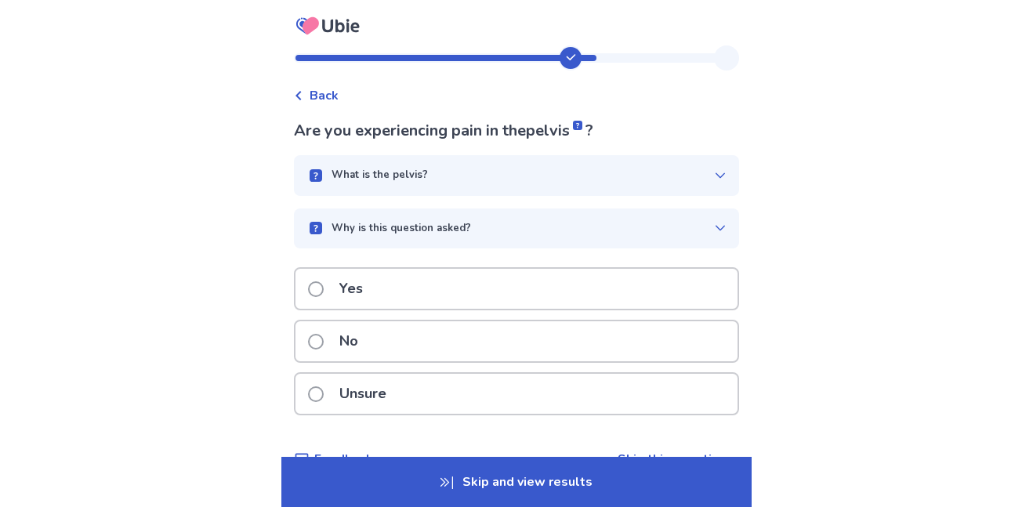
click at [685, 291] on div "Yes" at bounding box center [516, 289] width 442 height 40
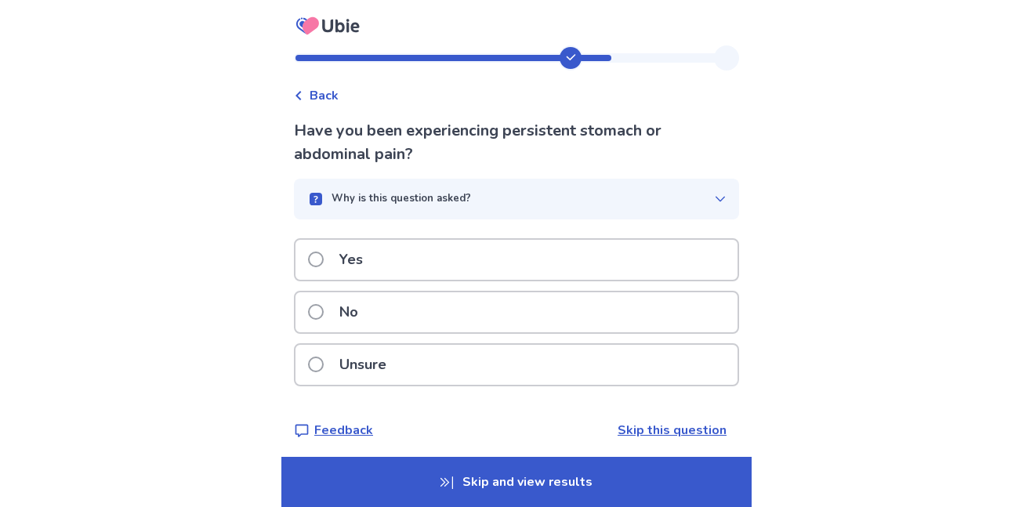
click at [328, 99] on span "Back" at bounding box center [323, 95] width 29 height 19
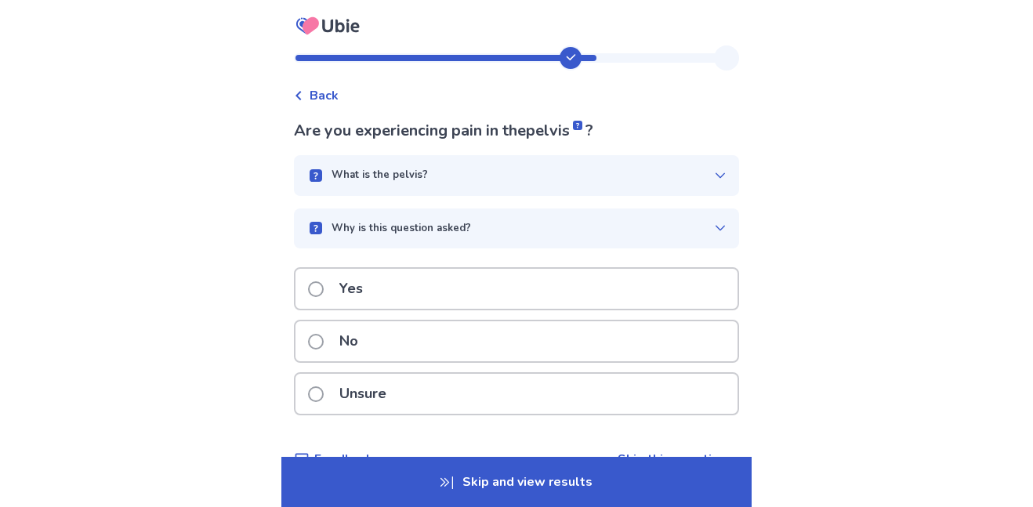
click at [669, 221] on div "Why is this question asked?" at bounding box center [509, 229] width 407 height 16
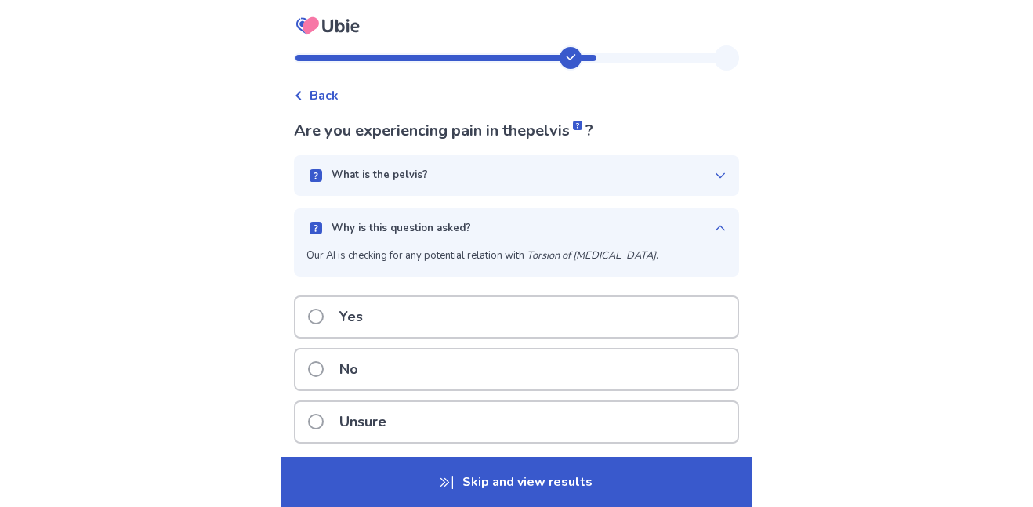
click at [714, 225] on icon "button" at bounding box center [720, 228] width 13 height 13
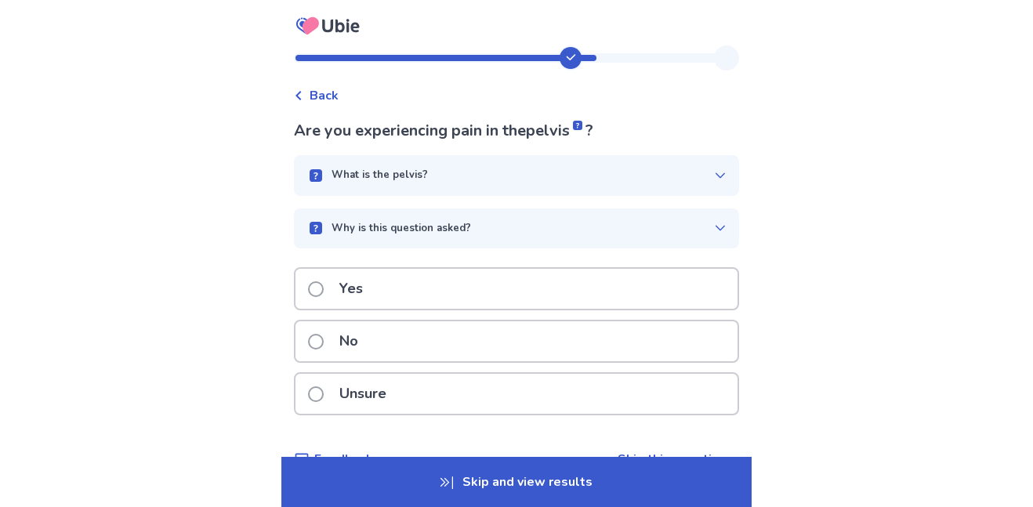
click at [681, 221] on div "Why is this question asked?" at bounding box center [509, 229] width 407 height 16
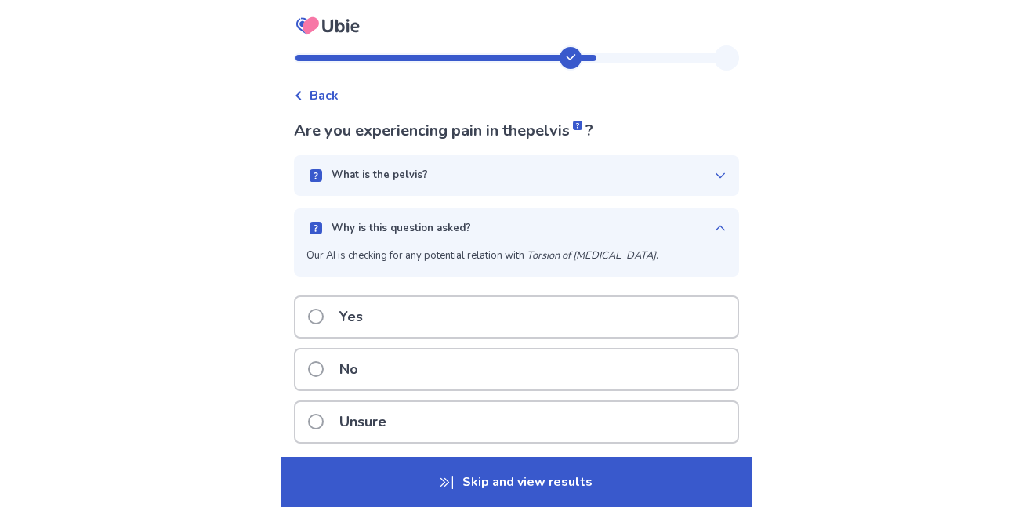
click at [704, 226] on div "Why is this question asked?" at bounding box center [509, 229] width 407 height 16
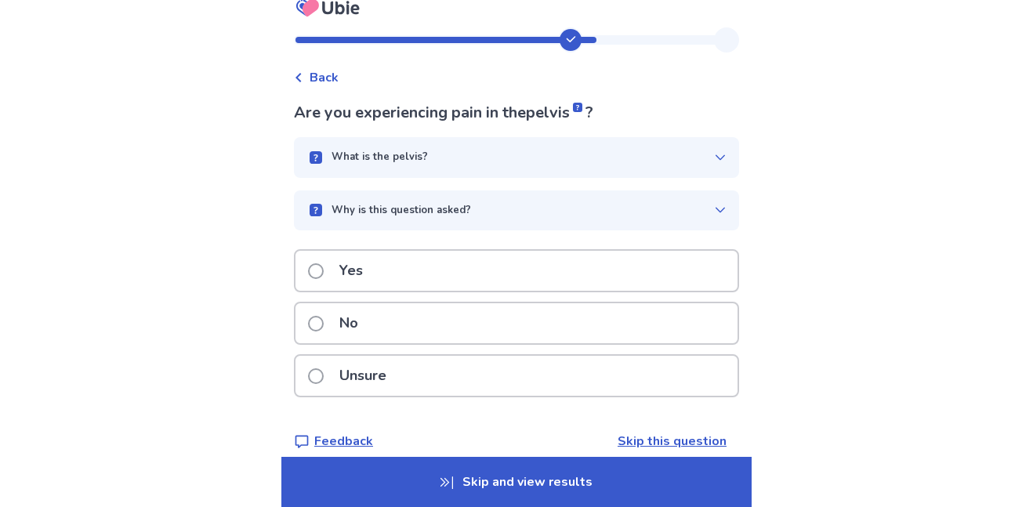
scroll to position [20, 0]
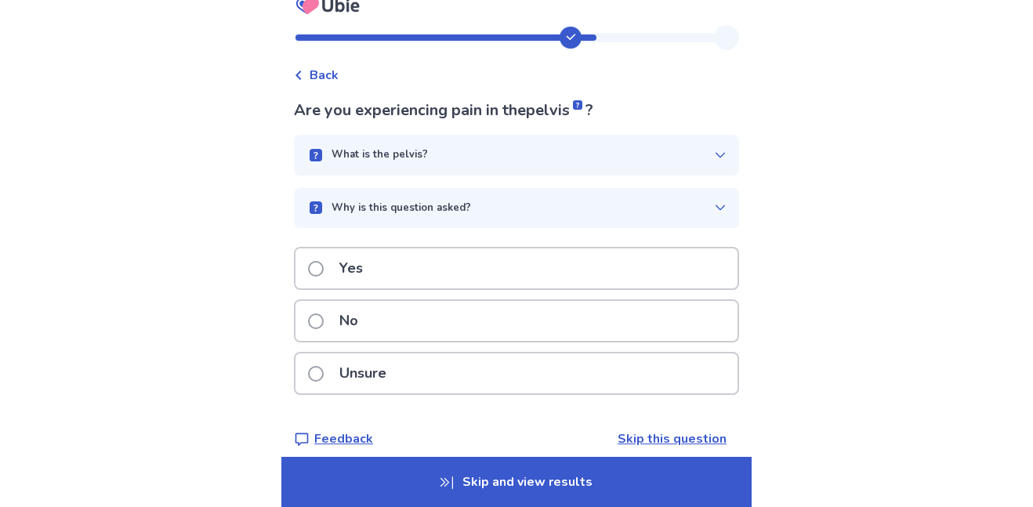
click at [649, 376] on div "Unsure" at bounding box center [516, 373] width 442 height 40
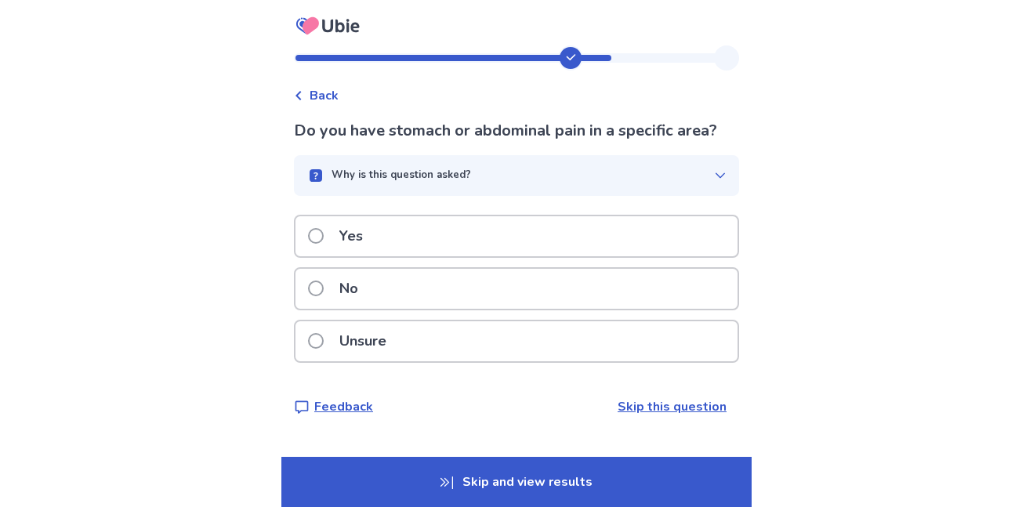
click at [642, 227] on div "Yes" at bounding box center [516, 236] width 442 height 40
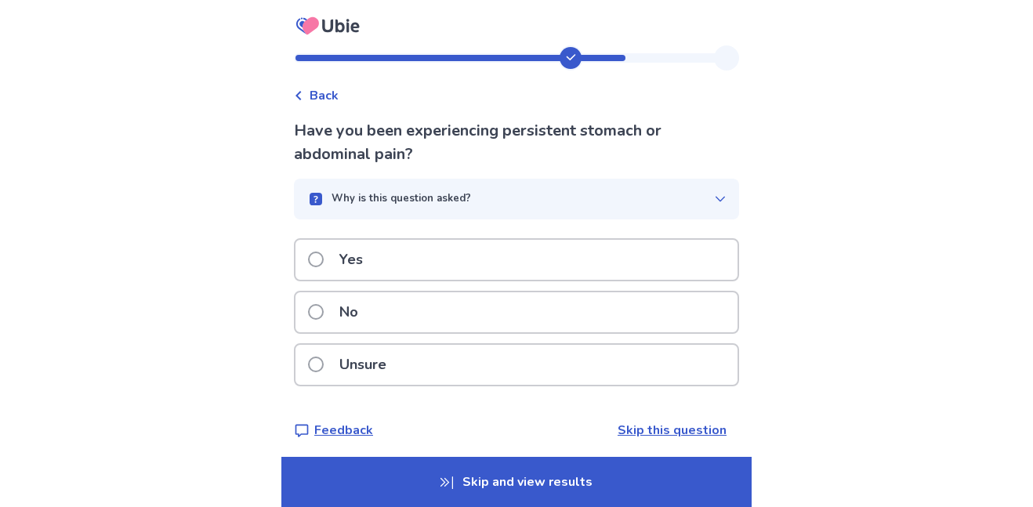
click at [645, 258] on div "Yes" at bounding box center [516, 260] width 442 height 40
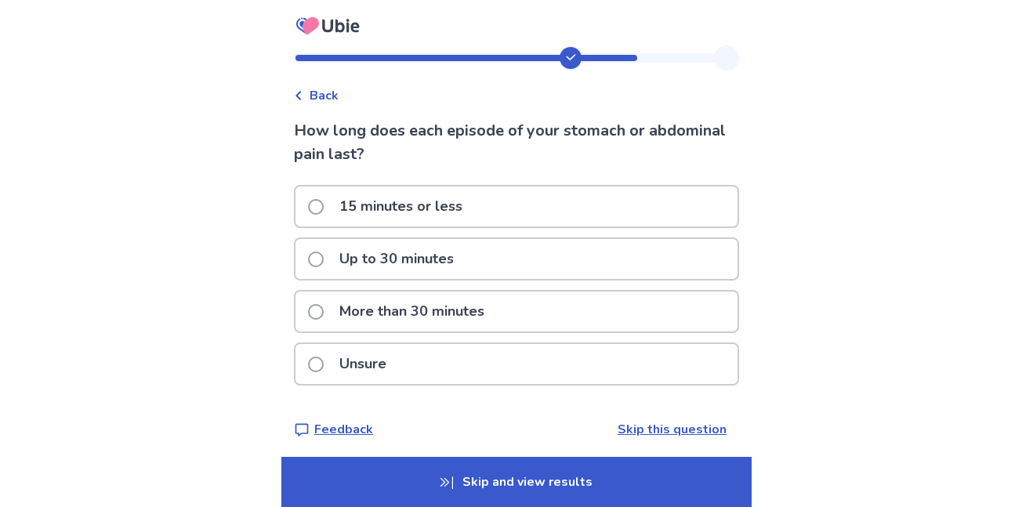
click at [643, 314] on div "More than 30 minutes" at bounding box center [516, 311] width 442 height 40
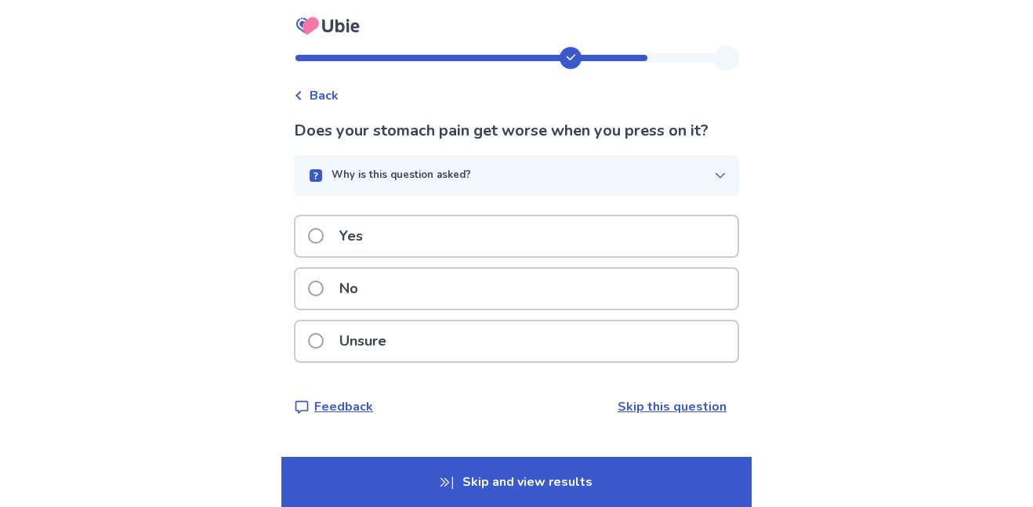
click at [683, 232] on div "Yes" at bounding box center [516, 236] width 442 height 40
click at [676, 237] on div "Yes" at bounding box center [516, 236] width 442 height 40
click at [657, 288] on div "No" at bounding box center [516, 289] width 442 height 40
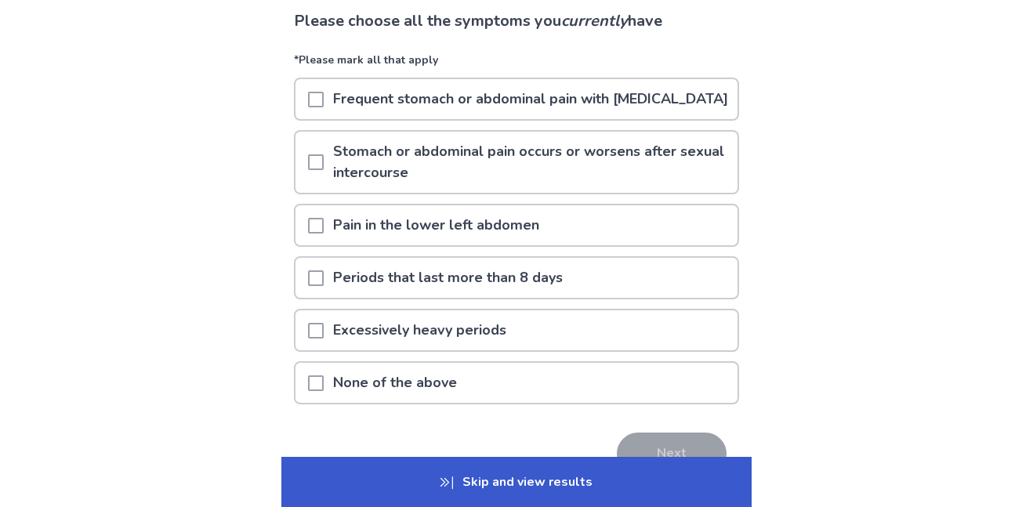
scroll to position [111, 0]
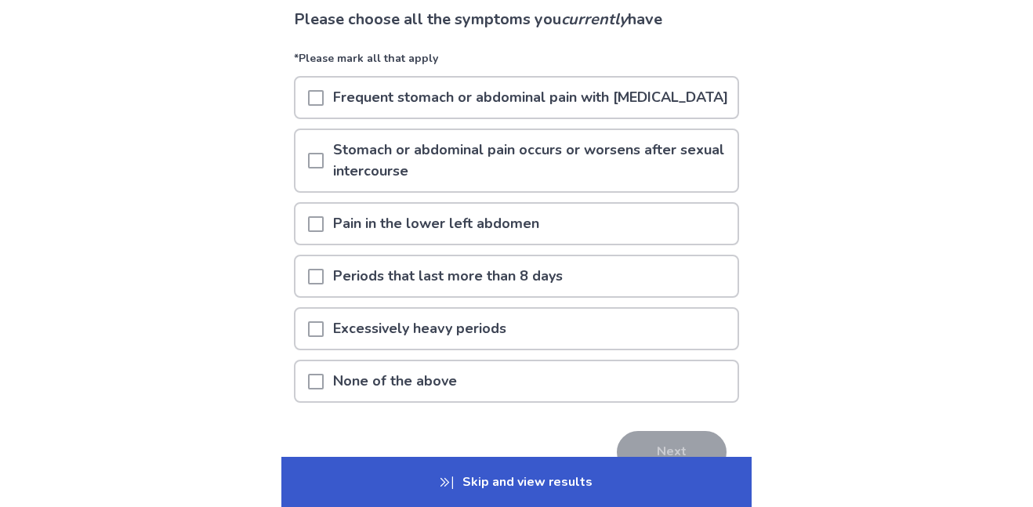
click at [676, 118] on p "Frequent stomach or abdominal pain with unknown causes" at bounding box center [531, 98] width 414 height 40
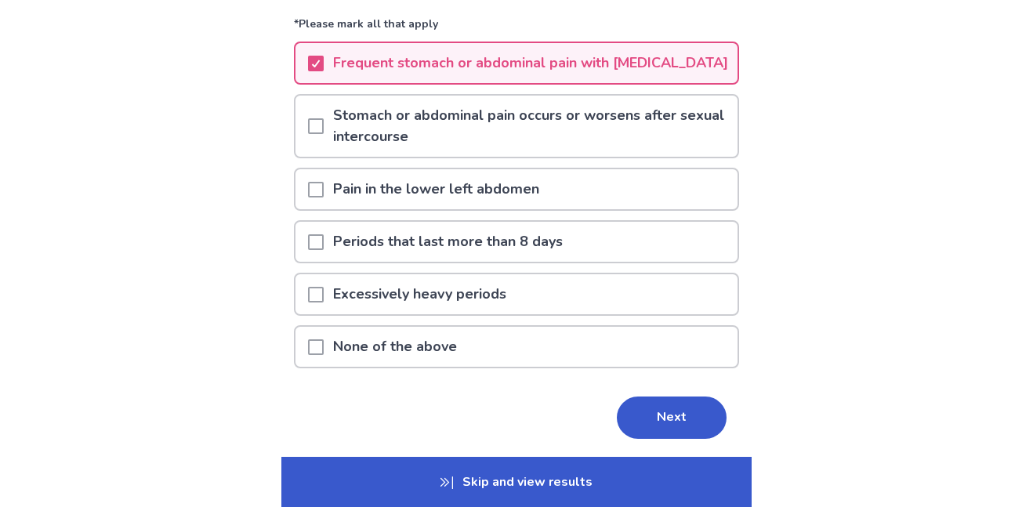
scroll to position [150, 0]
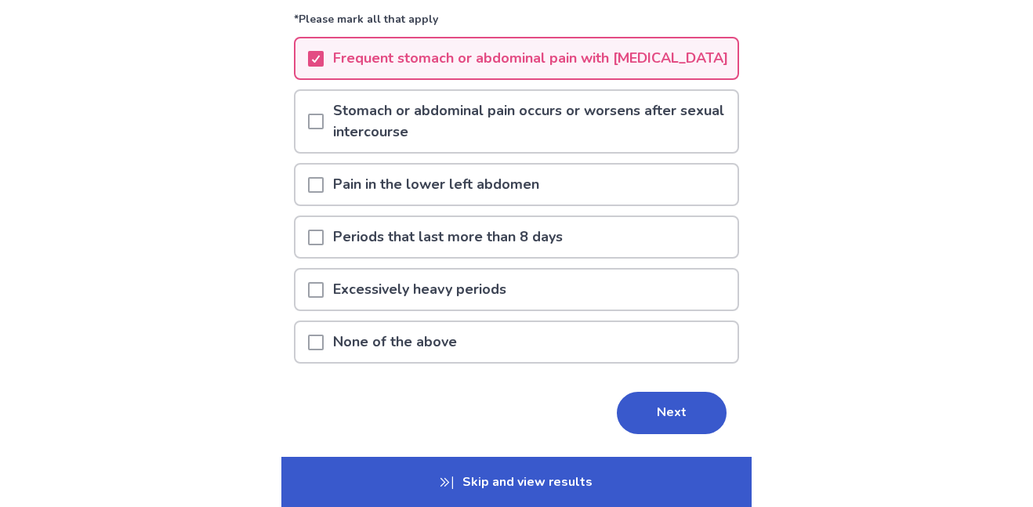
click at [665, 67] on p "Frequent stomach or abdominal pain with unknown causes" at bounding box center [531, 58] width 414 height 40
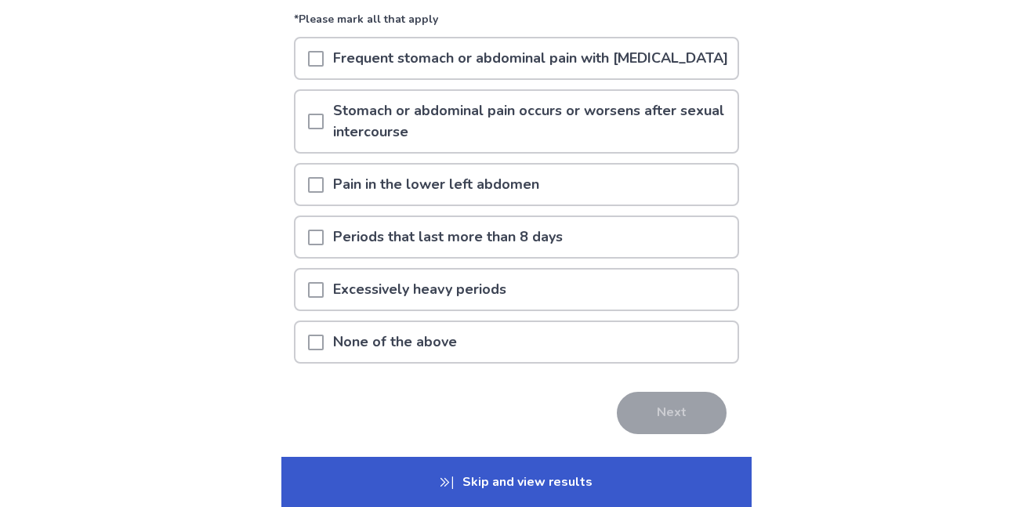
click at [651, 204] on div "Pain in the lower left abdomen" at bounding box center [516, 185] width 442 height 40
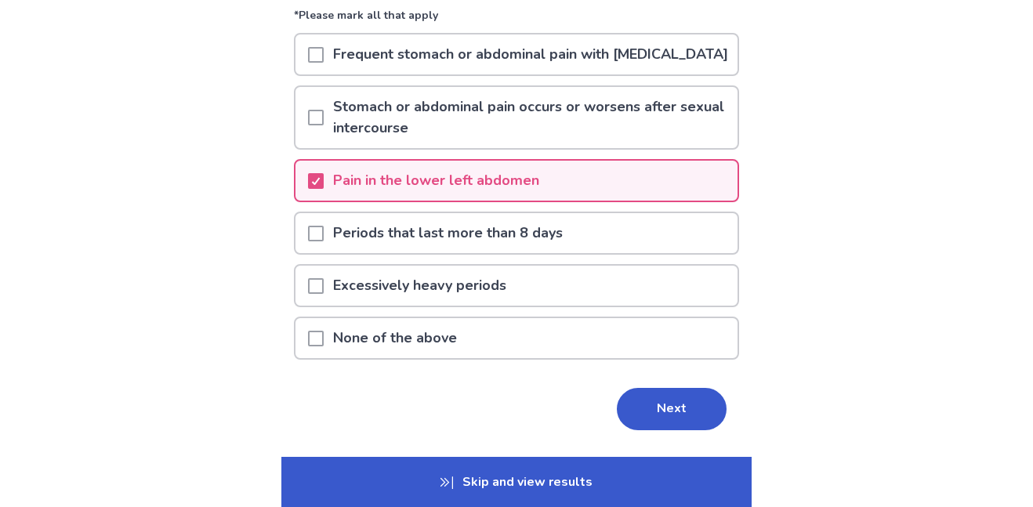
scroll to position [163, 0]
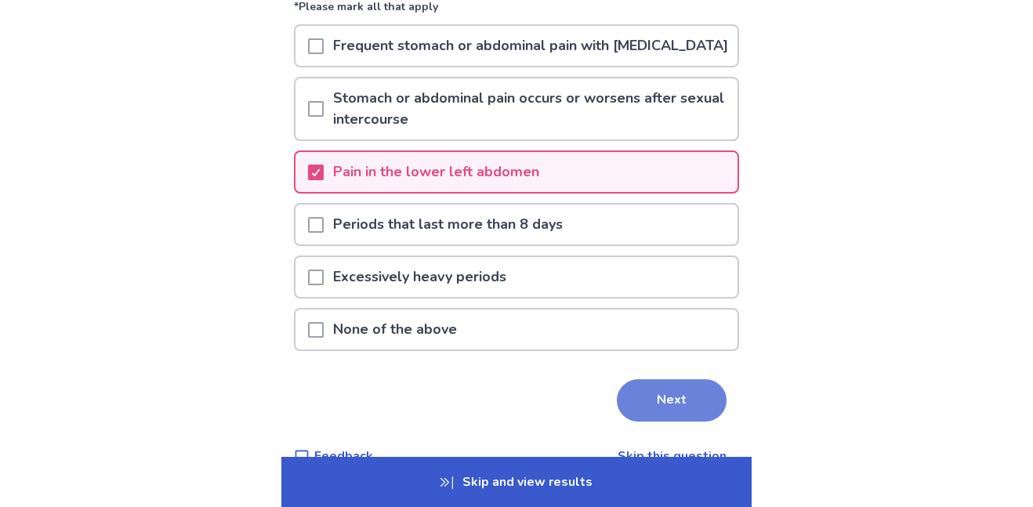
click at [677, 421] on button "Next" at bounding box center [672, 400] width 110 height 42
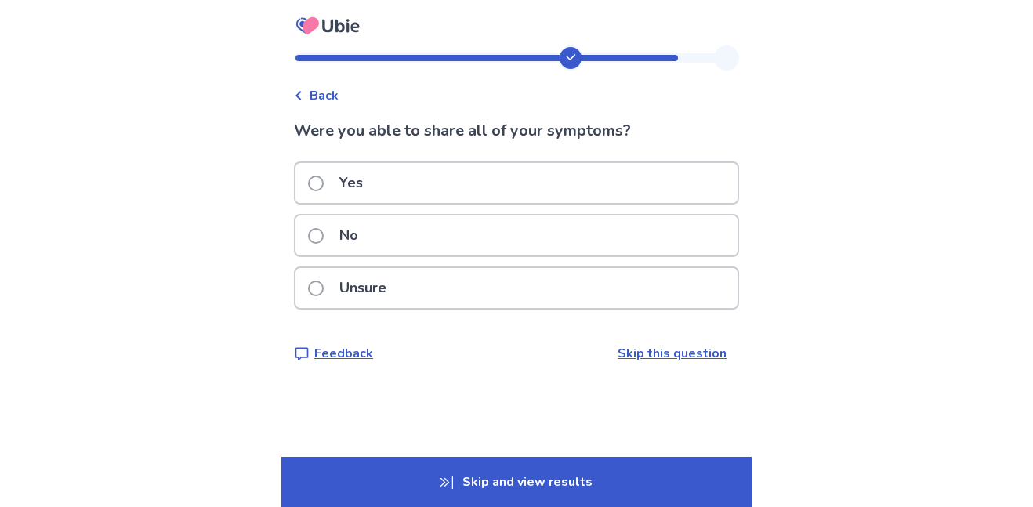
click at [668, 177] on div "Yes" at bounding box center [516, 183] width 442 height 40
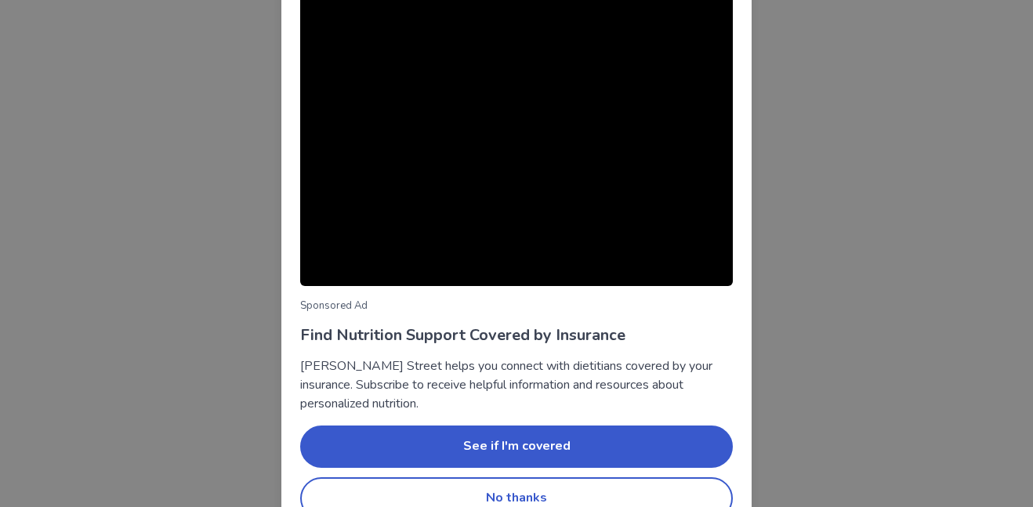
scroll to position [145, 0]
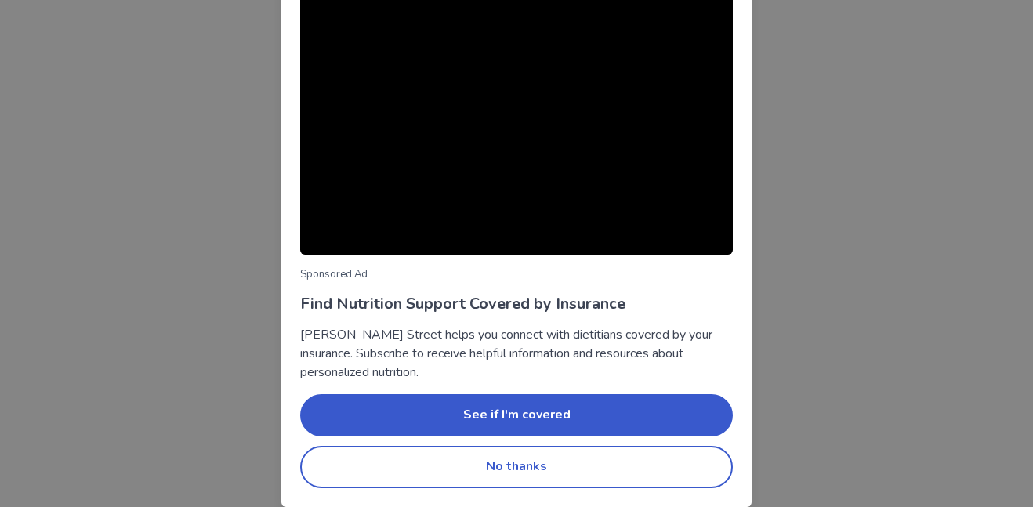
click at [678, 429] on button "See if I'm covered" at bounding box center [516, 415] width 432 height 42
click at [660, 472] on button "No thanks" at bounding box center [516, 467] width 432 height 42
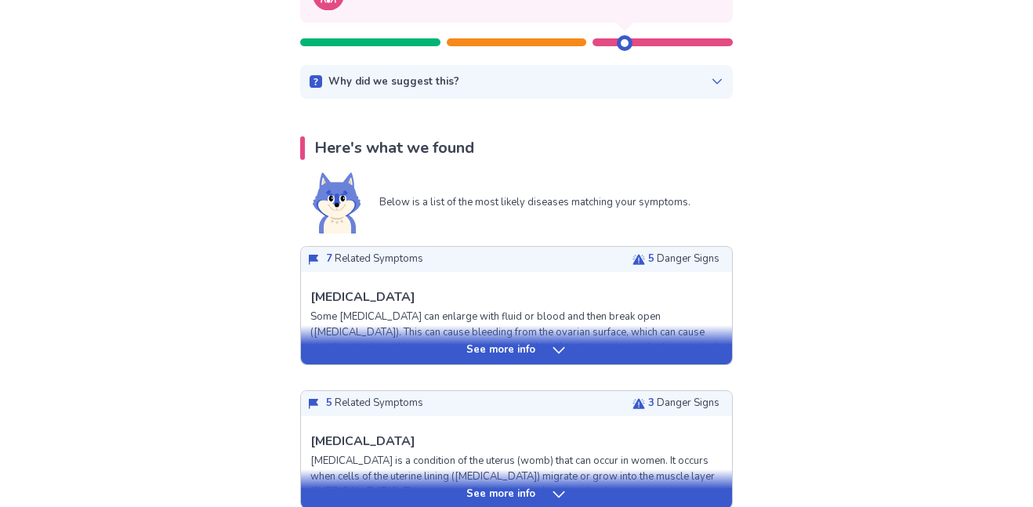
scroll to position [201, 0]
click at [665, 353] on div "See more info" at bounding box center [516, 350] width 431 height 16
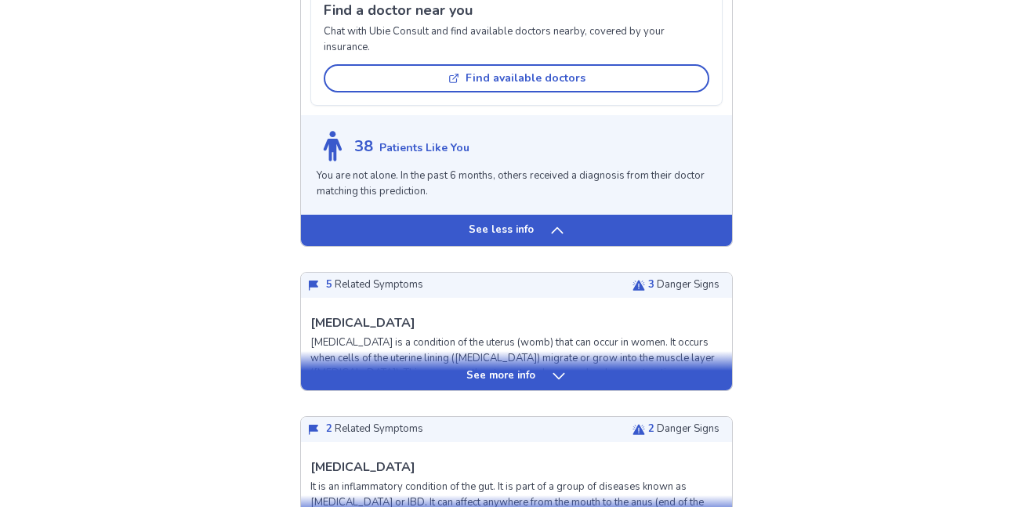
click at [667, 226] on div "See less info" at bounding box center [516, 230] width 431 height 31
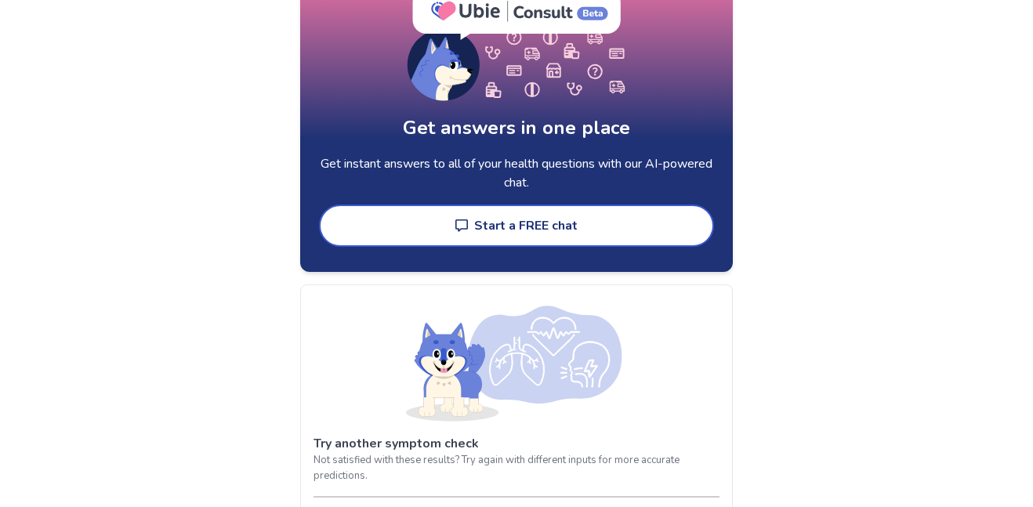
scroll to position [1961, 0]
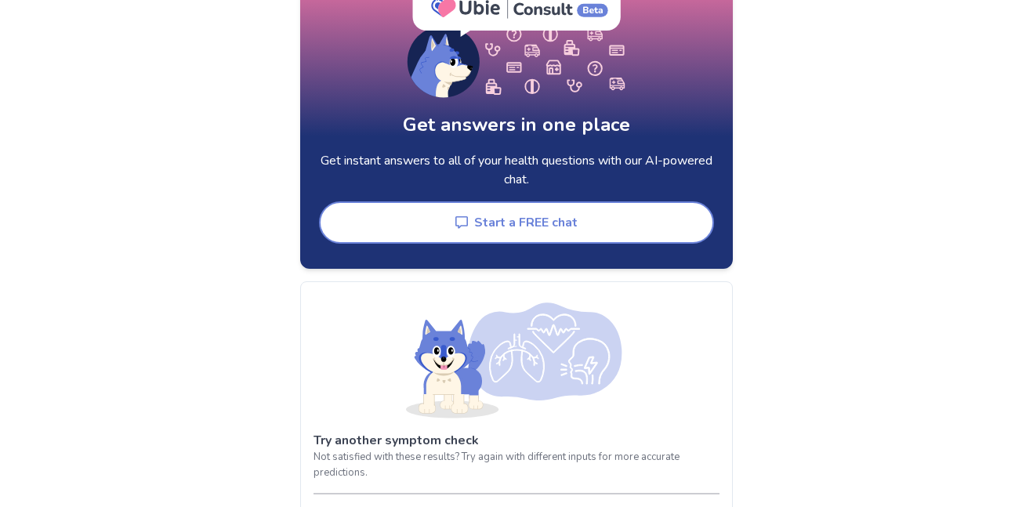
click at [646, 214] on button "Start a FREE chat" at bounding box center [516, 222] width 395 height 42
